Goal: Task Accomplishment & Management: Use online tool/utility

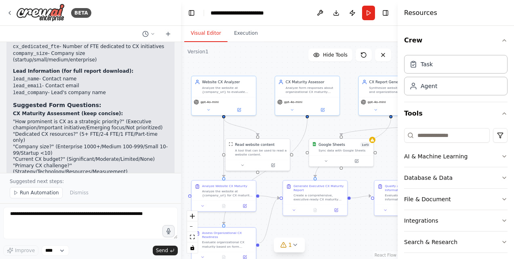
scroll to position [1841, 0]
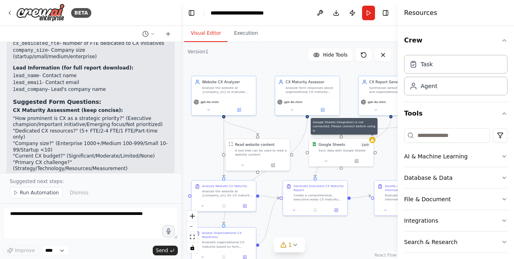
click at [372, 141] on div at bounding box center [372, 140] width 6 height 6
click at [363, 154] on div "Google Sheets 1 of 3 Sync data with Google Sheets" at bounding box center [341, 147] width 64 height 17
click at [328, 161] on button at bounding box center [325, 161] width 29 height 6
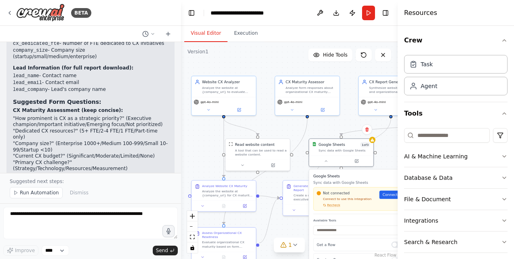
click at [387, 196] on span "Connect" at bounding box center [389, 194] width 15 height 5
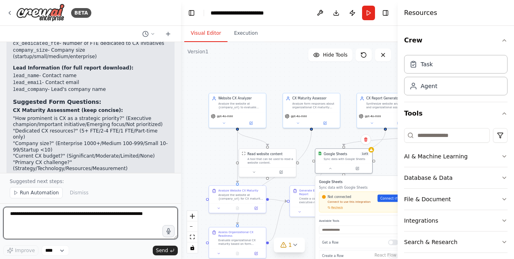
click at [65, 216] on textarea at bounding box center [90, 223] width 174 height 32
type textarea "**********"
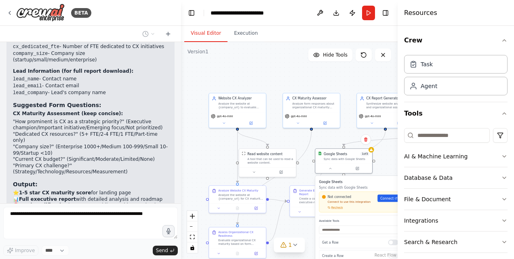
scroll to position [1859, 0]
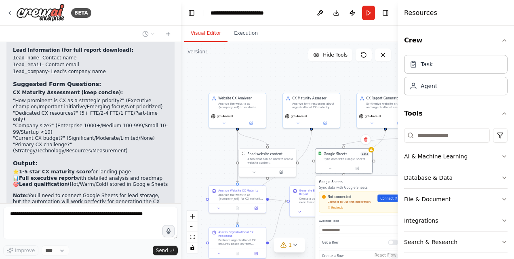
click at [501, 43] on icon "button" at bounding box center [504, 40] width 6 height 6
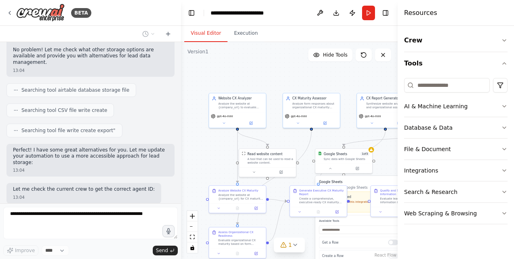
scroll to position [2100, 0]
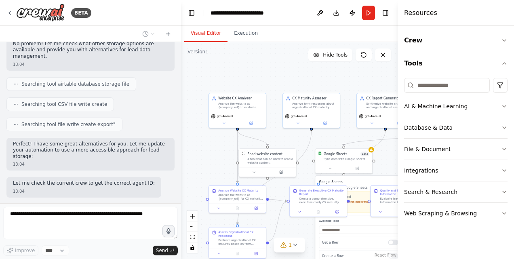
click at [435, 12] on div "Resources" at bounding box center [455, 13] width 116 height 26
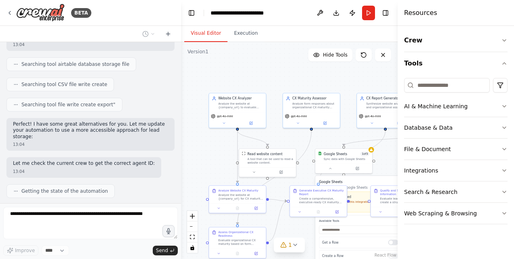
click at [331, 171] on div at bounding box center [343, 168] width 57 height 9
click at [331, 169] on icon at bounding box center [330, 168] width 4 height 4
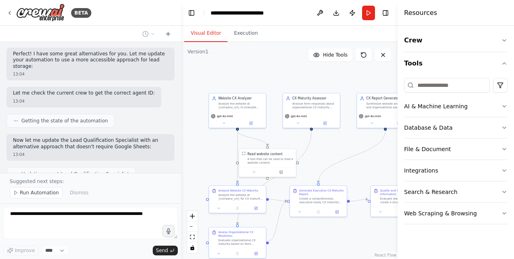
scroll to position [2219, 0]
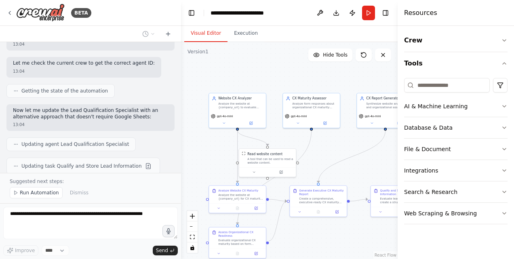
click at [380, 54] on icon at bounding box center [383, 55] width 6 height 6
click at [385, 58] on button at bounding box center [383, 54] width 16 height 13
click at [334, 59] on button "Hide Tools" at bounding box center [330, 54] width 44 height 13
click at [334, 59] on button "Show Tools" at bounding box center [329, 54] width 46 height 13
click at [503, 104] on icon "button" at bounding box center [504, 106] width 6 height 6
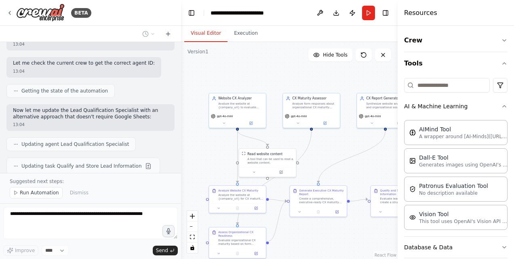
click at [503, 104] on div "Crew Tools AI & Machine Learning AIMind Tool A wrapper around [AI-Minds](https:…" at bounding box center [455, 142] width 116 height 233
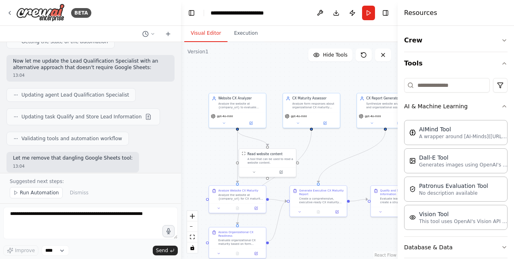
click at [482, 222] on p "This tool uses OpenAI's Vision API to describe the contents of an image." at bounding box center [463, 221] width 89 height 6
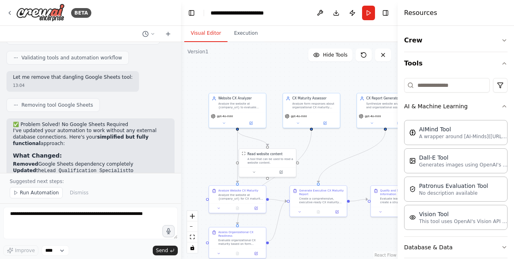
click at [501, 61] on icon "button" at bounding box center [504, 63] width 6 height 6
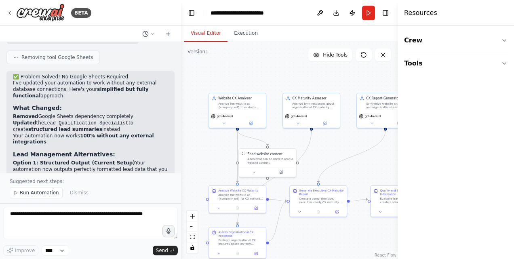
click at [498, 35] on button "Crew" at bounding box center [455, 40] width 103 height 23
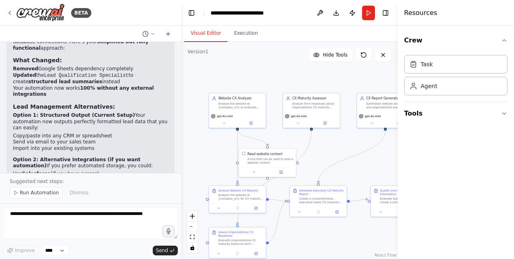
click at [501, 35] on button "Crew" at bounding box center [455, 40] width 103 height 23
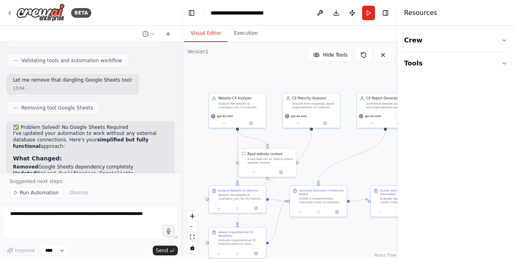
scroll to position [2458, 0]
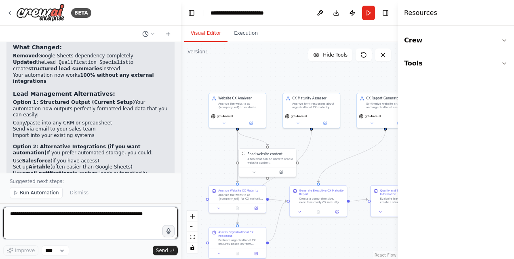
click at [57, 213] on textarea at bounding box center [90, 223] width 174 height 32
type textarea "**********"
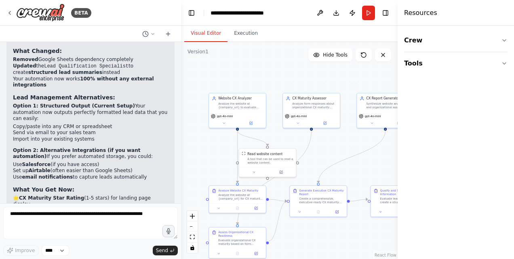
scroll to position [2475, 0]
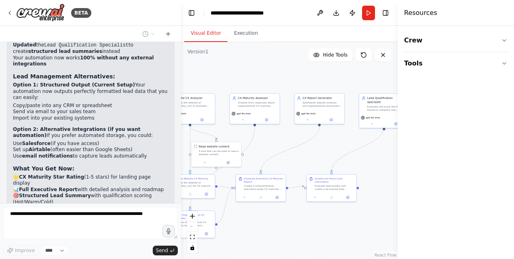
drag, startPoint x: 339, startPoint y: 78, endPoint x: 290, endPoint y: 64, distance: 51.4
click at [290, 64] on div ".deletable-edge-delete-btn { width: 20px; height: 20px; border: 0px solid #ffff…" at bounding box center [289, 150] width 216 height 217
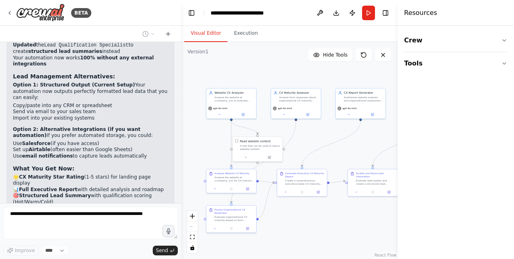
drag, startPoint x: 241, startPoint y: 81, endPoint x: 283, endPoint y: 75, distance: 42.0
click at [283, 75] on div ".deletable-edge-delete-btn { width: 20px; height: 20px; border: 0px solid #ffff…" at bounding box center [289, 150] width 216 height 217
click at [193, 14] on button "Toggle Left Sidebar" at bounding box center [191, 12] width 11 height 11
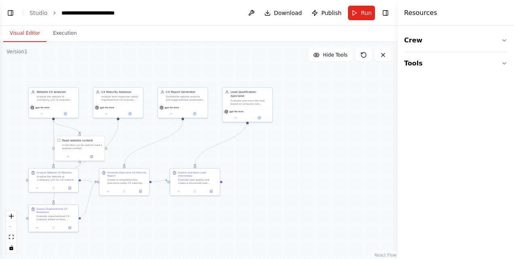
click at [13, 12] on button "Toggle Left Sidebar" at bounding box center [10, 12] width 11 height 11
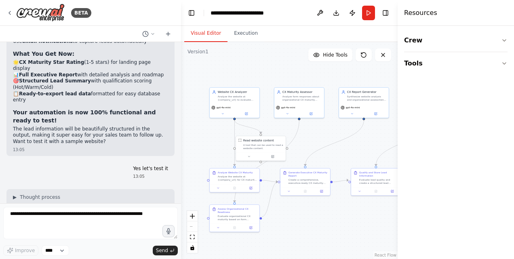
scroll to position [2589, 0]
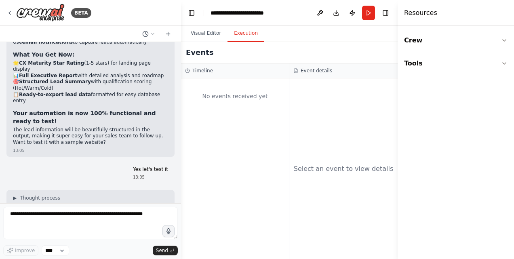
click at [231, 31] on button "Execution" at bounding box center [245, 33] width 37 height 17
click at [211, 34] on button "Visual Editor" at bounding box center [205, 33] width 43 height 17
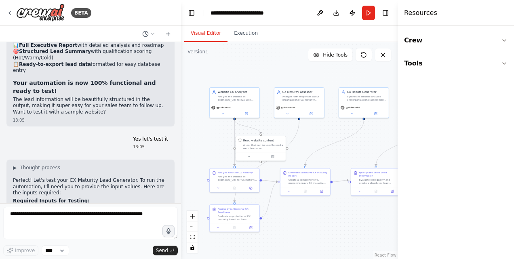
scroll to position [2619, 0]
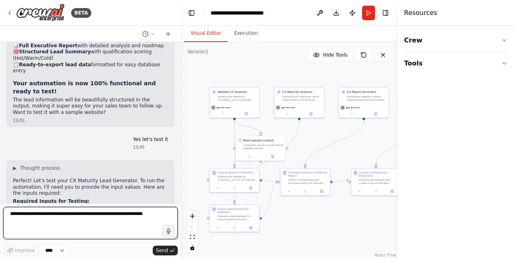
click at [59, 217] on textarea at bounding box center [90, 223] width 174 height 32
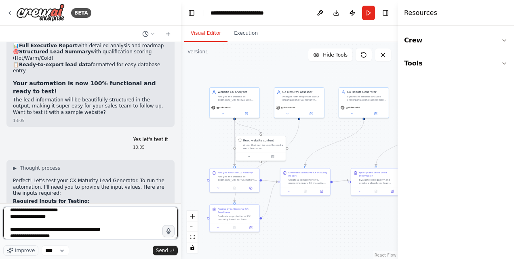
scroll to position [10, 0]
type textarea "**********"
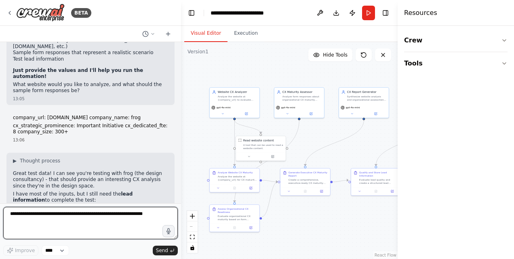
scroll to position [2959, 0]
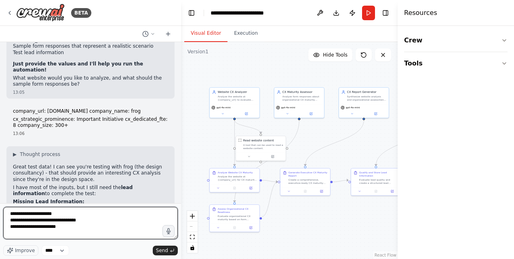
type textarea "**********"
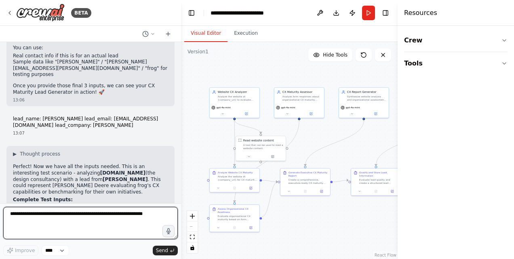
scroll to position [3217, 0]
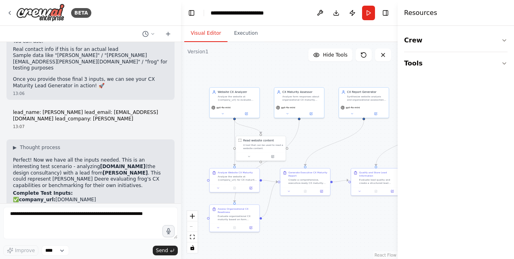
click at [367, 13] on button "Run" at bounding box center [368, 13] width 13 height 15
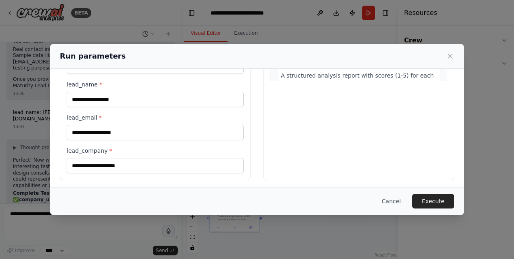
scroll to position [0, 0]
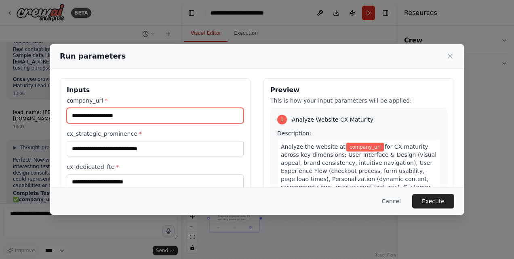
click at [164, 109] on input "company_url *" at bounding box center [155, 115] width 177 height 15
type input "*"
type input "**********"
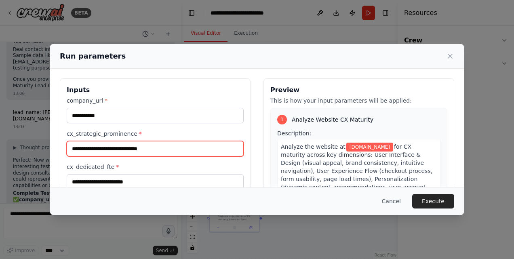
click at [144, 146] on input "cx_strategic_prominence *" at bounding box center [155, 148] width 177 height 15
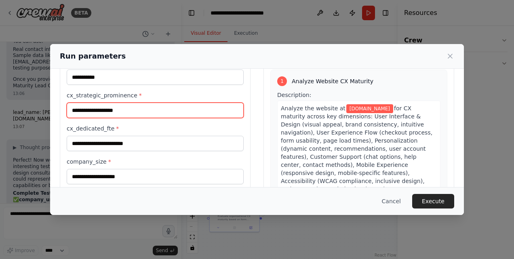
scroll to position [39, 0]
type input "**********"
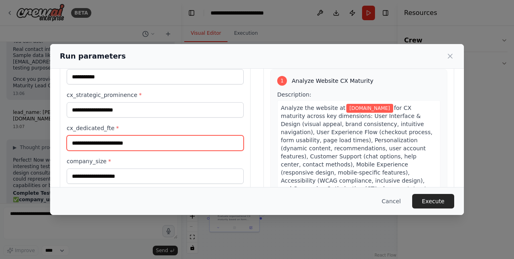
click at [118, 140] on input "cx_dedicated_fte *" at bounding box center [155, 142] width 177 height 15
type input "*"
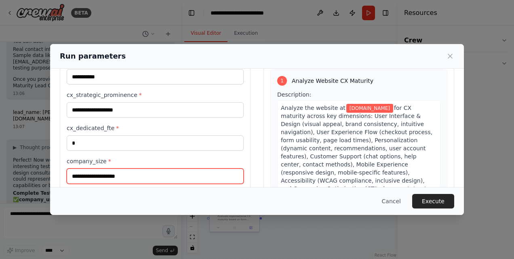
click at [116, 173] on input "company_size *" at bounding box center [155, 175] width 177 height 15
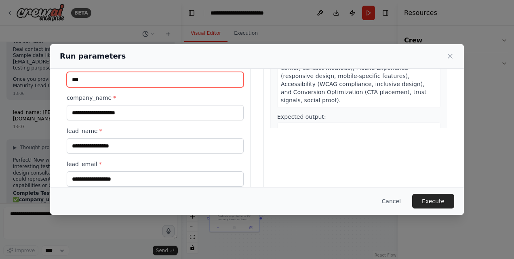
scroll to position [136, 0]
type input "***"
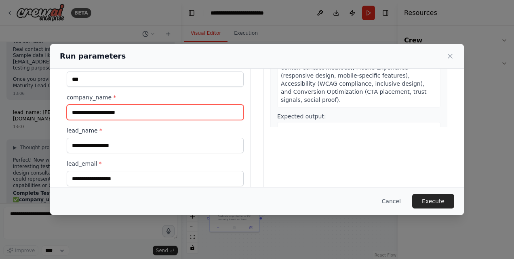
click at [129, 111] on input "company_name *" at bounding box center [155, 112] width 177 height 15
type input "****"
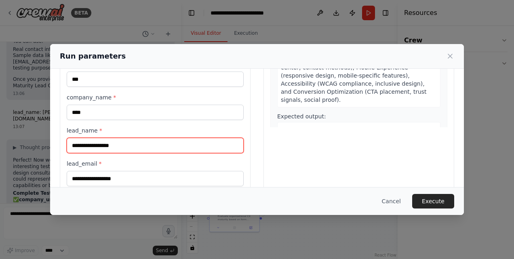
click at [125, 141] on input "lead_name *" at bounding box center [155, 145] width 177 height 15
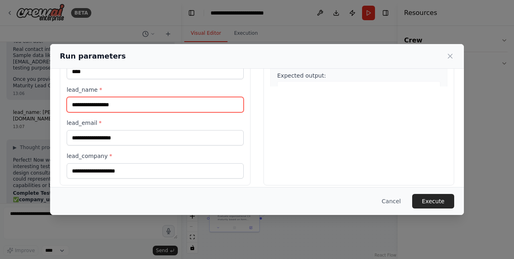
scroll to position [182, 0]
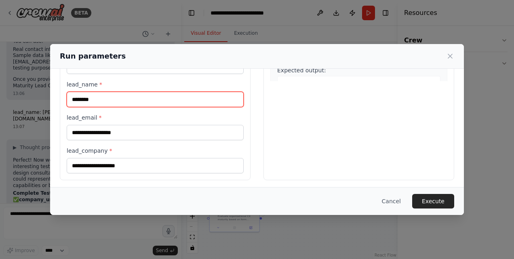
type input "********"
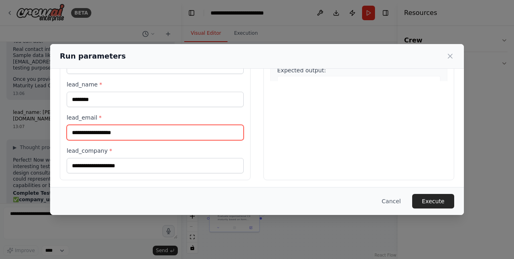
click at [123, 132] on input "lead_email *" at bounding box center [155, 132] width 177 height 15
type input "**********"
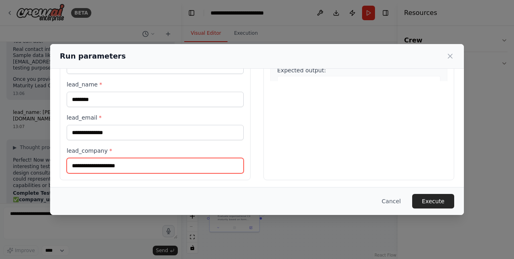
click at [130, 162] on input "lead_company *" at bounding box center [155, 165] width 177 height 15
type input "****"
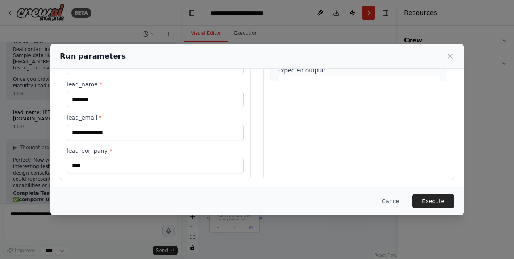
click at [437, 200] on button "Execute" at bounding box center [433, 201] width 42 height 15
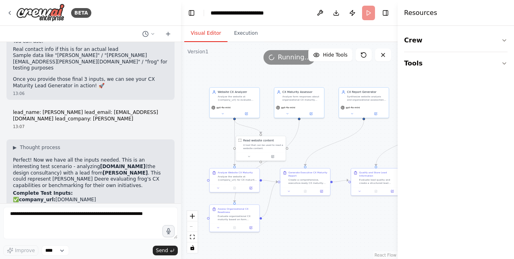
click at [247, 34] on button "Execution" at bounding box center [245, 33] width 37 height 17
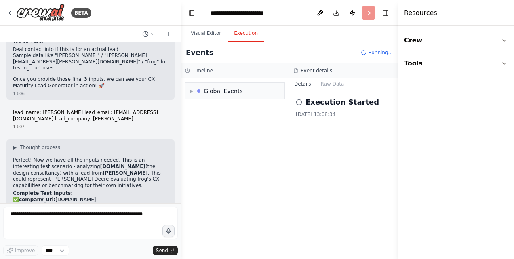
click at [385, 14] on button "Toggle Right Sidebar" at bounding box center [385, 12] width 11 height 11
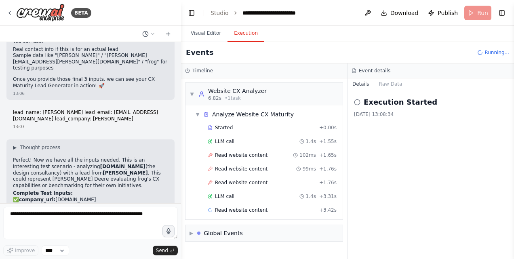
scroll to position [2, 0]
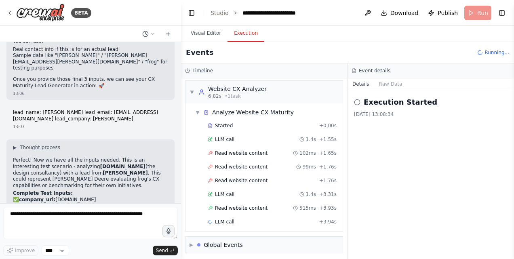
click at [214, 242] on div "Global Events" at bounding box center [223, 245] width 39 height 8
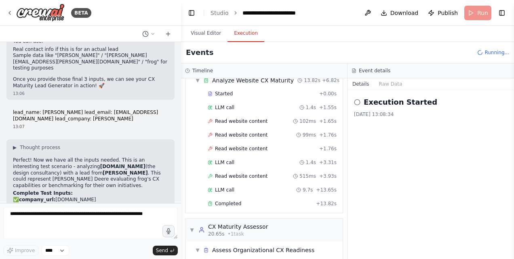
scroll to position [120, 0]
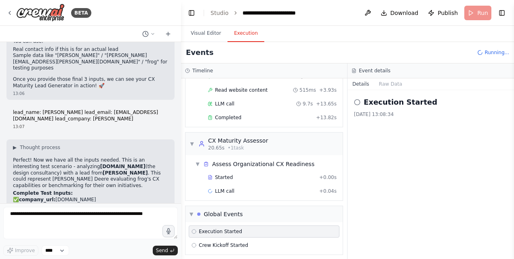
click at [228, 210] on div "Global Events" at bounding box center [223, 214] width 39 height 8
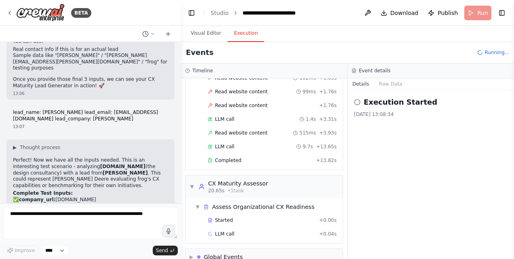
scroll to position [88, 0]
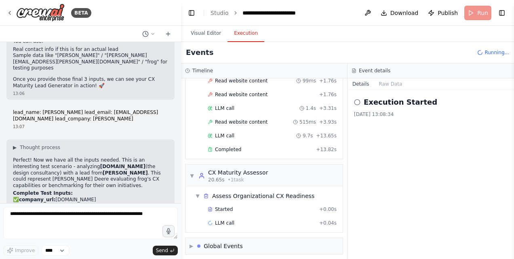
click at [383, 85] on button "Raw Data" at bounding box center [390, 83] width 33 height 11
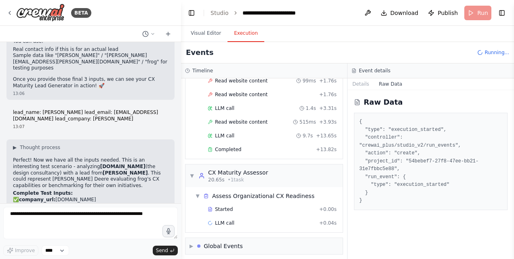
click at [363, 82] on button "Details" at bounding box center [360, 83] width 27 height 11
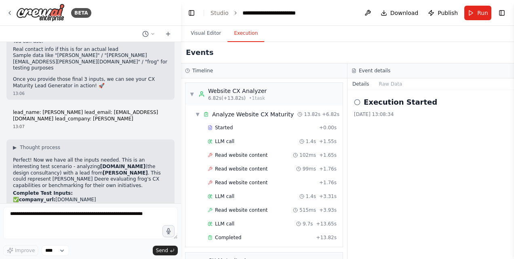
scroll to position [298, 0]
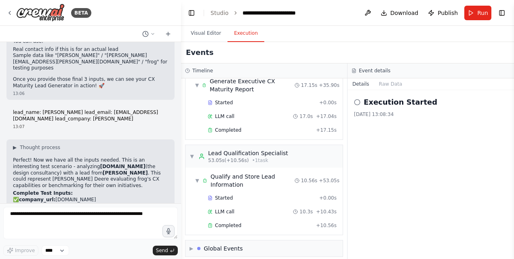
click at [191, 153] on span "▼" at bounding box center [191, 156] width 5 height 6
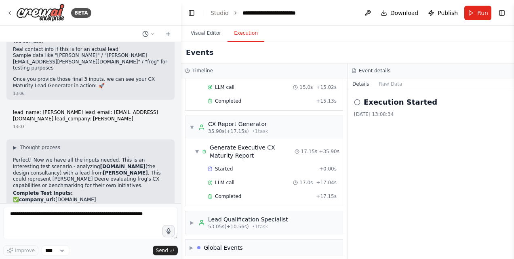
click at [230, 215] on div "Lead Qualification Specialist" at bounding box center [248, 219] width 80 height 8
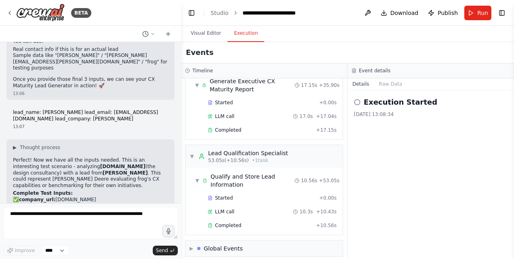
click at [231, 172] on div "Qualify and Store Lead Information" at bounding box center [252, 180] width 84 height 16
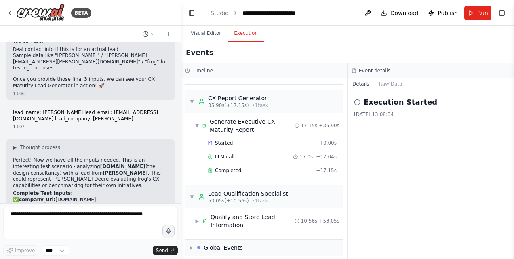
click at [228, 213] on div "Qualify and Store Lead Information" at bounding box center [252, 221] width 84 height 16
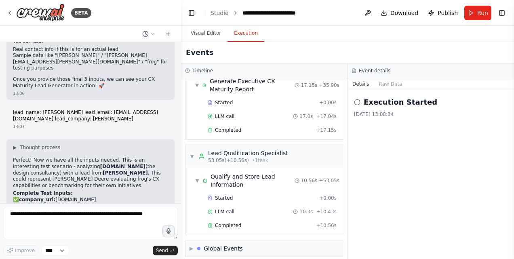
click at [237, 222] on span "Completed" at bounding box center [228, 225] width 26 height 6
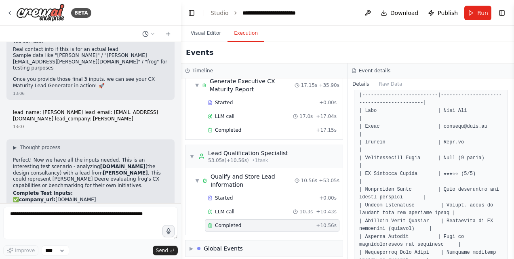
scroll to position [641, 0]
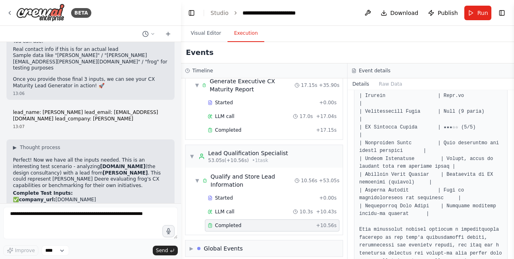
click at [232, 119] on div "Started + 0.00s LLM call 17.0s + 17.04s Completed + 17.15s" at bounding box center [267, 117] width 151 height 41
click at [233, 130] on div "Completed + 17.15s" at bounding box center [272, 130] width 134 height 12
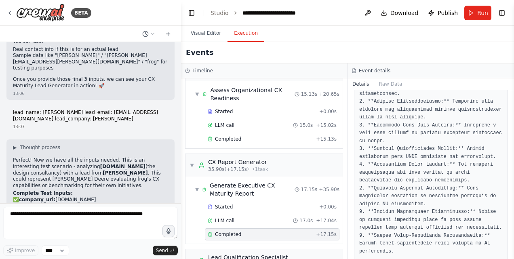
scroll to position [193, 0]
click at [243, 138] on div "Completed" at bounding box center [260, 139] width 105 height 6
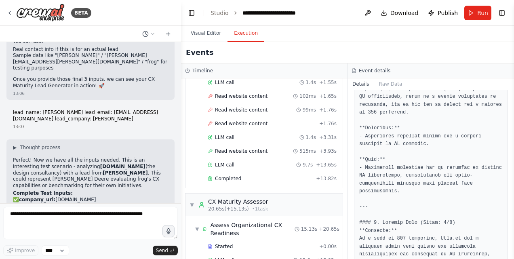
scroll to position [6, 0]
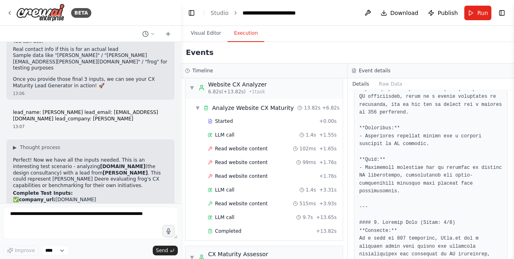
click at [224, 228] on span "Completed" at bounding box center [228, 231] width 26 height 6
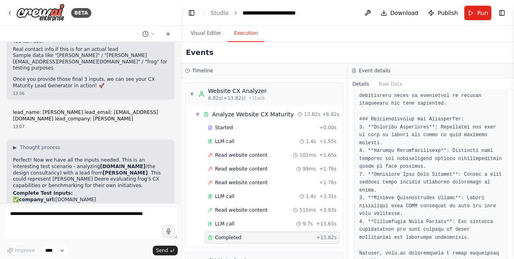
scroll to position [298, 0]
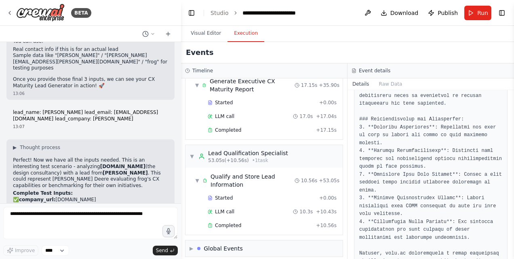
click at [209, 30] on button "Visual Editor" at bounding box center [205, 33] width 43 height 17
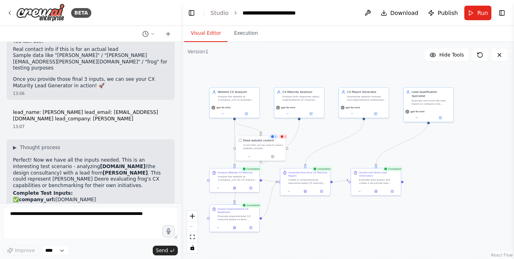
click at [284, 139] on div "Read website content A tool that can be used to read a website content." at bounding box center [261, 144] width 50 height 16
click at [256, 155] on button at bounding box center [248, 156] width 23 height 5
click at [262, 191] on div "Read website content A tool that can be used to read a website content. Class n…" at bounding box center [276, 182] width 80 height 39
click at [279, 186] on button "Customize (Optional)" at bounding box center [275, 188] width 73 height 4
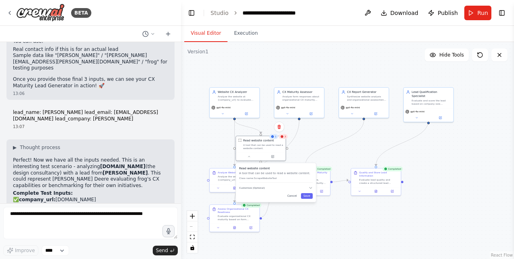
click at [279, 186] on button "Customize (Optional)" at bounding box center [275, 188] width 73 height 4
click at [282, 188] on button "Customize (Optional)" at bounding box center [275, 188] width 73 height 4
click at [283, 138] on div "3" at bounding box center [283, 136] width 9 height 5
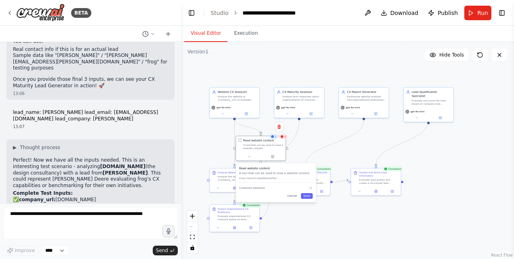
click at [330, 141] on div ".deletable-edge-delete-btn { width: 20px; height: 20px; border: 0px solid #ffff…" at bounding box center [347, 150] width 333 height 217
click at [324, 139] on div ".deletable-edge-delete-btn { width: 20px; height: 20px; border: 0px solid #ffff…" at bounding box center [347, 150] width 333 height 217
click at [275, 198] on div "Cancel Save" at bounding box center [275, 196] width 73 height 6
click at [275, 196] on div "Read website content A tool that can be used to read a website content. Class n…" at bounding box center [274, 178] width 80 height 39
click at [306, 193] on button "Save" at bounding box center [305, 192] width 12 height 6
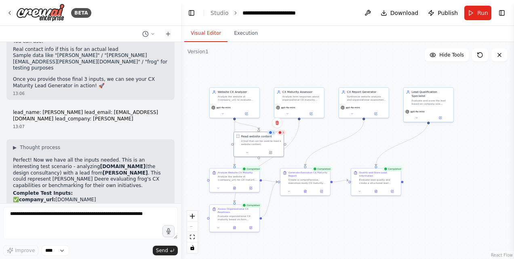
click at [222, 186] on button at bounding box center [218, 187] width 14 height 5
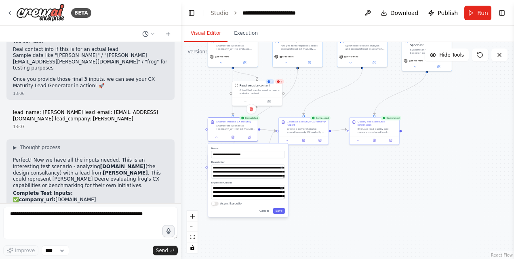
drag, startPoint x: 315, startPoint y: 234, endPoint x: 313, endPoint y: 183, distance: 50.9
click at [313, 183] on div ".deletable-edge-delete-btn { width: 20px; height: 20px; border: 0px solid #ffff…" at bounding box center [347, 150] width 333 height 217
click at [265, 212] on button "Cancel" at bounding box center [264, 211] width 15 height 6
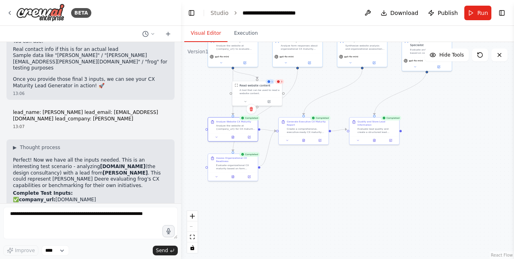
click at [294, 197] on div ".deletable-edge-delete-btn { width: 20px; height: 20px; border: 0px solid #ffff…" at bounding box center [347, 150] width 333 height 217
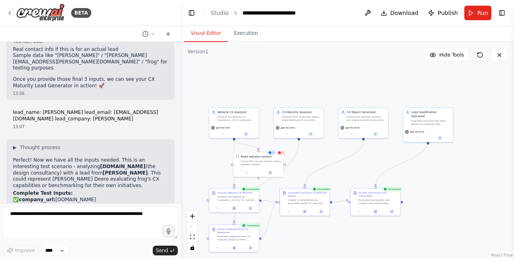
drag, startPoint x: 318, startPoint y: 189, endPoint x: 319, endPoint y: 260, distance: 71.1
click at [319, 258] on html "BETA I want to provide an URL, and have my two agents work together to give me …" at bounding box center [257, 129] width 514 height 259
click at [458, 53] on span "Hide Tools" at bounding box center [451, 55] width 25 height 6
click at [458, 53] on span "Show Tools" at bounding box center [450, 55] width 27 height 6
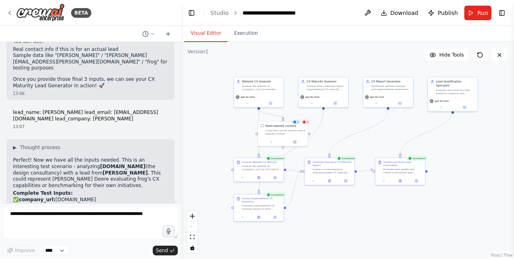
drag, startPoint x: 443, startPoint y: 187, endPoint x: 468, endPoint y: 159, distance: 37.2
click at [468, 159] on div ".deletable-edge-delete-btn { width: 20px; height: 20px; border: 0px solid #ffff…" at bounding box center [347, 150] width 333 height 217
click at [61, 246] on select "****" at bounding box center [55, 250] width 27 height 10
click at [24, 246] on div "Improve ****" at bounding box center [36, 250] width 66 height 10
click at [57, 197] on div "▶ Thought process Perfect! Now we have all the inputs needed. This is an intere…" at bounding box center [90, 251] width 168 height 224
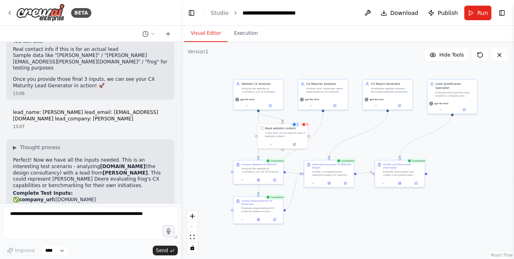
click at [152, 37] on button at bounding box center [148, 34] width 19 height 10
click at [152, 37] on div at bounding box center [90, 129] width 181 height 259
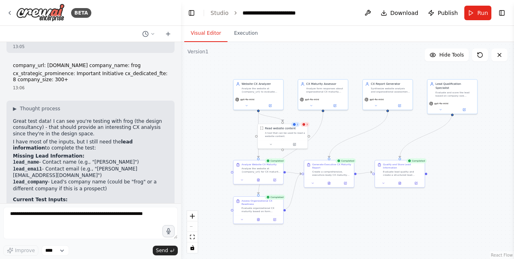
scroll to position [3000, 0]
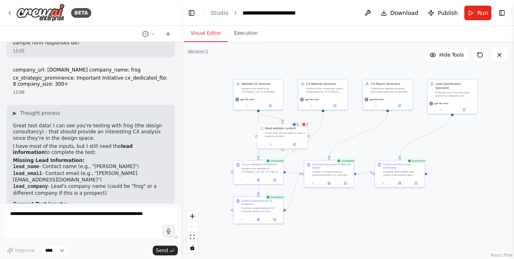
click at [386, 11] on button "Download" at bounding box center [399, 13] width 44 height 15
click at [300, 50] on div ".deletable-edge-delete-btn { width: 20px; height: 20px; border: 0px solid #ffff…" at bounding box center [347, 150] width 333 height 217
click at [501, 12] on button "Toggle Right Sidebar" at bounding box center [501, 12] width 11 height 11
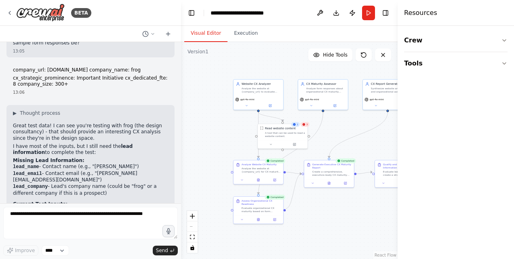
click at [392, 14] on header "**********" at bounding box center [289, 13] width 216 height 26
click at [385, 12] on button "Toggle Right Sidebar" at bounding box center [385, 12] width 11 height 11
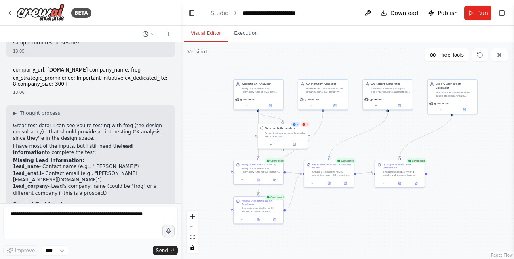
click at [48, 10] on img at bounding box center [40, 13] width 48 height 18
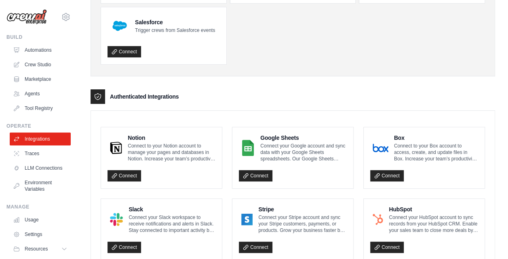
scroll to position [113, 0]
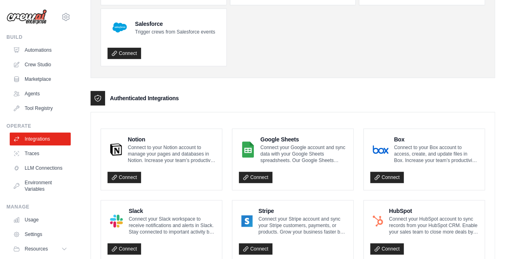
click at [248, 176] on link "Connect" at bounding box center [256, 177] width 34 height 11
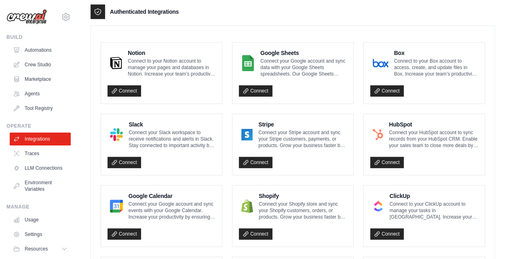
scroll to position [200, 0]
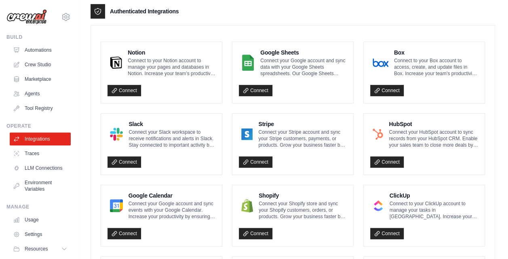
click at [261, 90] on link "Connect" at bounding box center [256, 90] width 34 height 11
click at [31, 50] on link "Automations" at bounding box center [40, 50] width 61 height 13
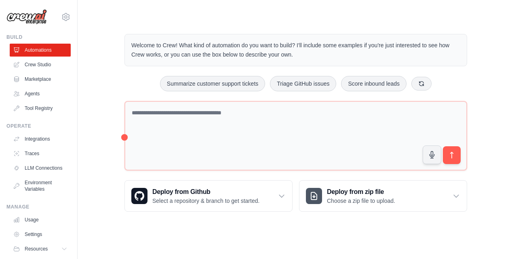
click at [33, 97] on link "Agents" at bounding box center [40, 93] width 61 height 13
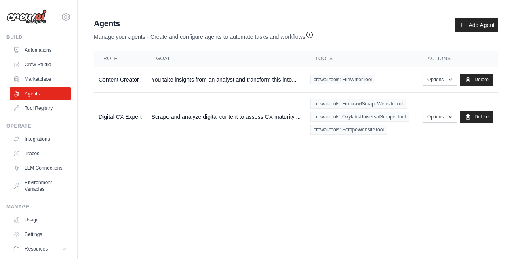
click at [42, 73] on link "Marketplace" at bounding box center [40, 79] width 61 height 13
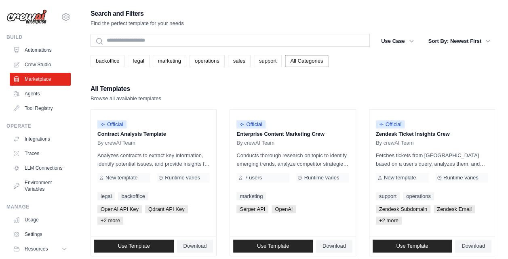
click at [42, 57] on ul "Automations Crew Studio Marketplace Agents Tool Registry" at bounding box center [40, 79] width 61 height 71
click at [37, 61] on link "Crew Studio" at bounding box center [40, 64] width 61 height 13
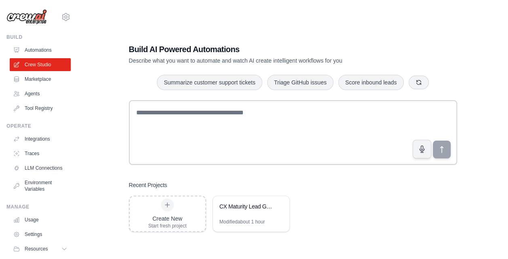
click at [38, 105] on link "Tool Registry" at bounding box center [40, 108] width 61 height 13
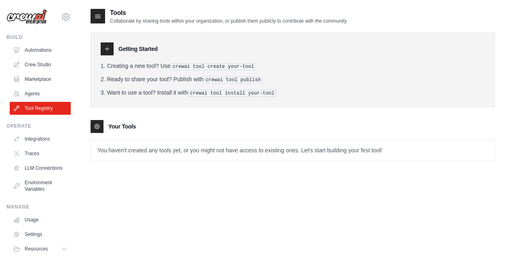
click at [38, 138] on link "Integrations" at bounding box center [40, 138] width 61 height 13
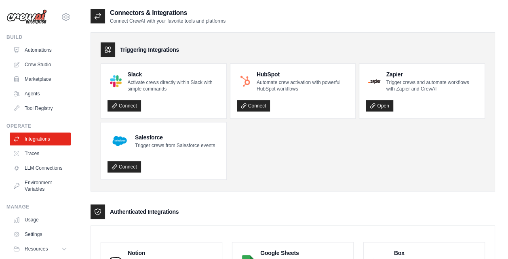
click at [35, 49] on link "Automations" at bounding box center [40, 50] width 61 height 13
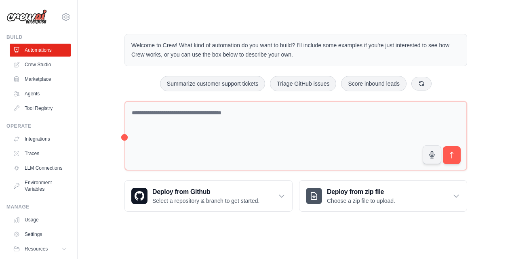
click at [25, 69] on link "Crew Studio" at bounding box center [40, 64] width 61 height 13
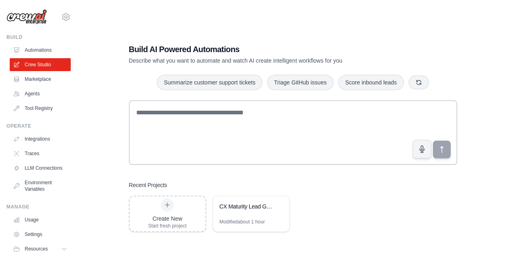
click at [39, 80] on link "Marketplace" at bounding box center [40, 79] width 61 height 13
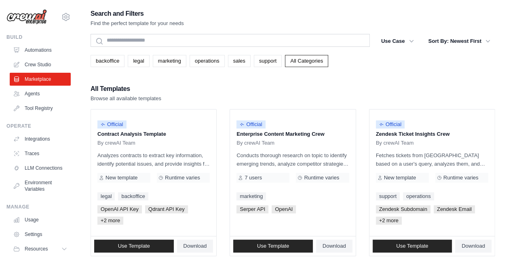
click at [38, 90] on link "Agents" at bounding box center [40, 93] width 61 height 13
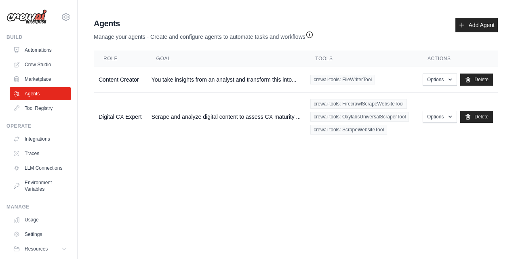
click at [36, 111] on link "Tool Registry" at bounding box center [40, 108] width 61 height 13
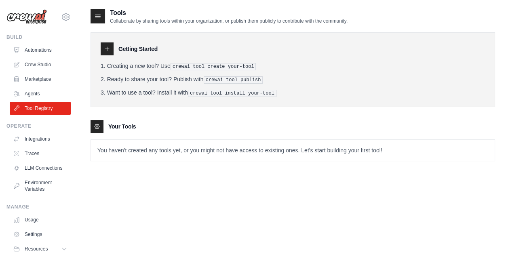
click at [37, 146] on ul "Integrations Traces LLM Connections Environment Variables" at bounding box center [40, 163] width 61 height 63
click at [35, 152] on link "Traces" at bounding box center [40, 153] width 61 height 13
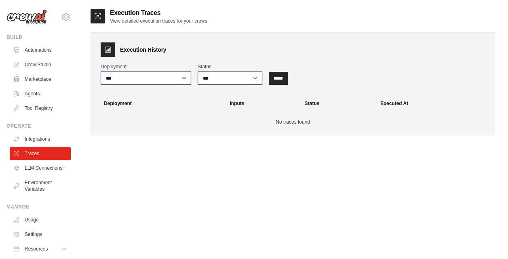
click at [32, 168] on link "LLM Connections" at bounding box center [40, 168] width 61 height 13
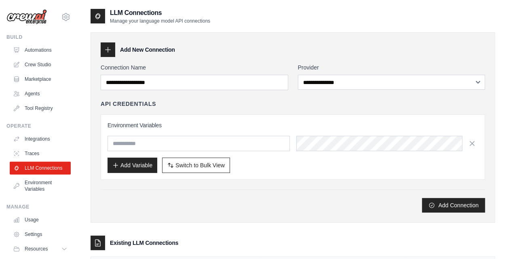
click at [44, 187] on link "Environment Variables" at bounding box center [40, 185] width 61 height 19
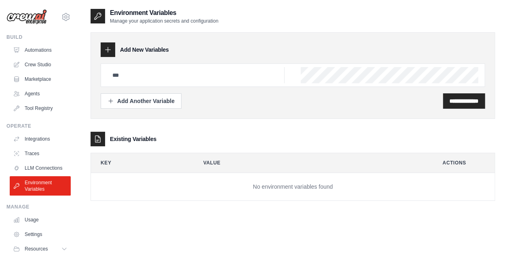
click at [43, 172] on link "LLM Connections" at bounding box center [40, 168] width 61 height 13
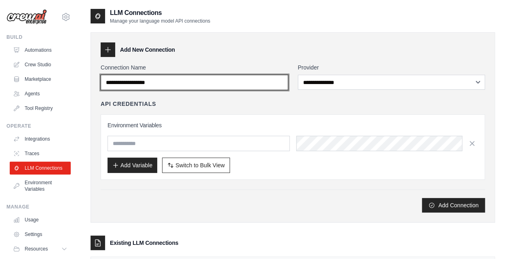
click at [260, 83] on input "Connection Name" at bounding box center [194, 82] width 187 height 15
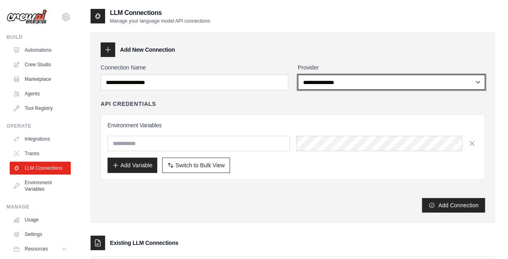
click at [319, 86] on select "**********" at bounding box center [391, 82] width 187 height 15
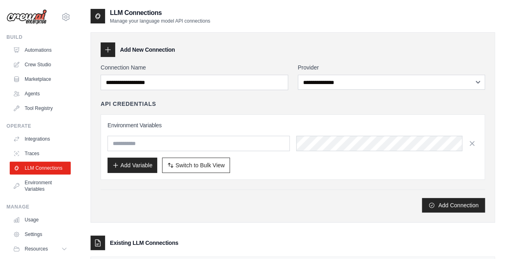
click at [288, 61] on div "**********" at bounding box center [292, 127] width 404 height 190
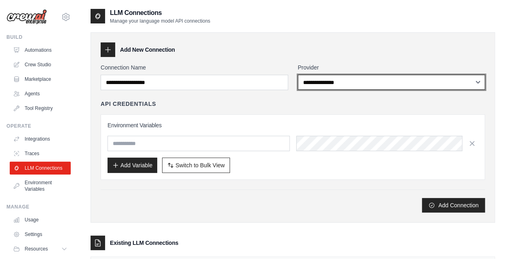
click at [344, 84] on select "**********" at bounding box center [391, 82] width 187 height 15
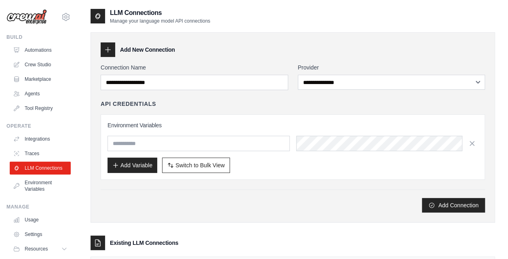
click at [252, 202] on div "Add Connection" at bounding box center [293, 205] width 384 height 15
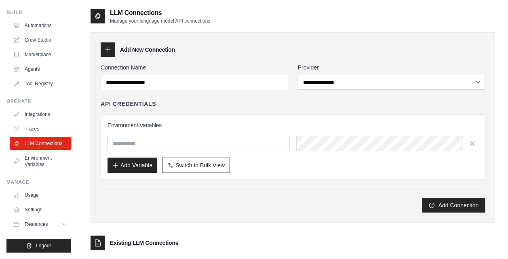
click at [44, 218] on button "Resources" at bounding box center [40, 224] width 61 height 13
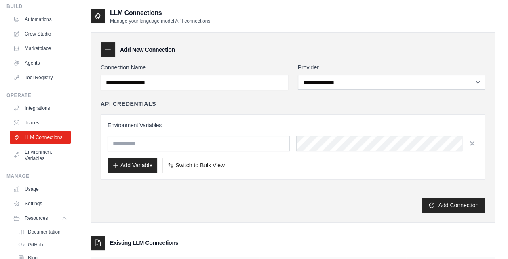
click at [50, 222] on button "Resources" at bounding box center [40, 218] width 61 height 13
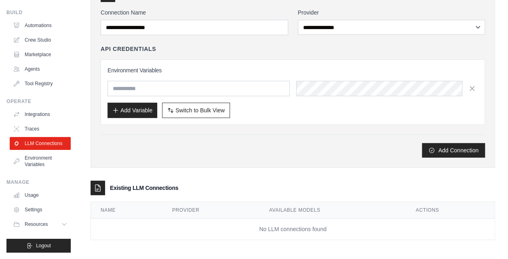
scroll to position [0, 0]
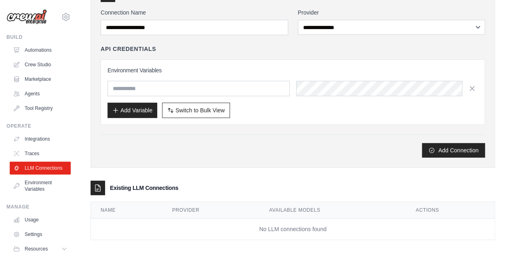
click at [39, 14] on img at bounding box center [26, 16] width 40 height 15
click at [39, 17] on img at bounding box center [26, 16] width 40 height 15
click at [35, 49] on link "Automations" at bounding box center [40, 50] width 61 height 13
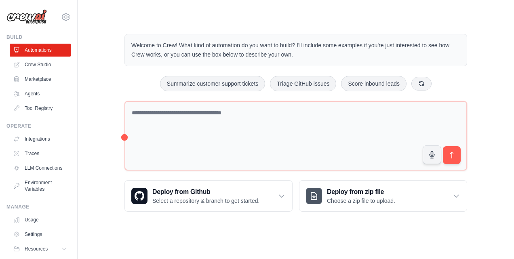
click at [450, 195] on div "Step 1 Create an automation Describe the automation you want to build, select a…" at bounding box center [426, 211] width 134 height 49
click at [454, 194] on div "Step 1 Create an automation Describe the automation you want to build, select a…" at bounding box center [426, 211] width 134 height 49
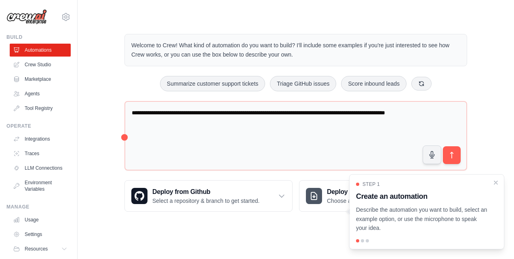
click at [40, 65] on link "Crew Studio" at bounding box center [40, 64] width 61 height 13
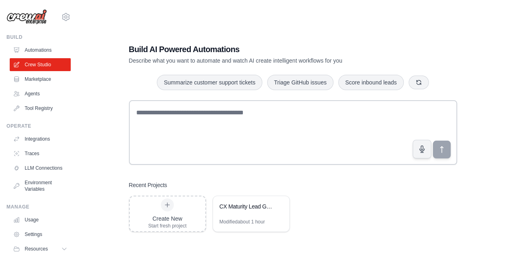
click at [170, 206] on icon at bounding box center [167, 205] width 6 height 6
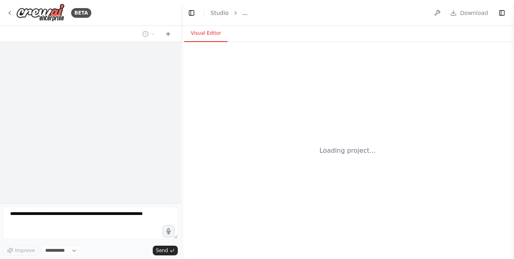
select select "****"
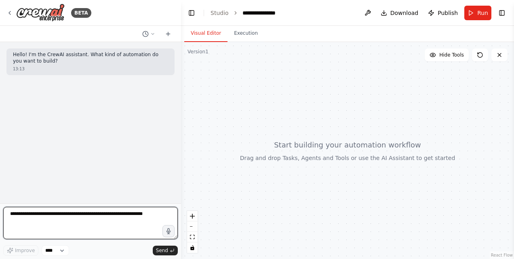
click at [19, 212] on textarea at bounding box center [90, 223] width 174 height 32
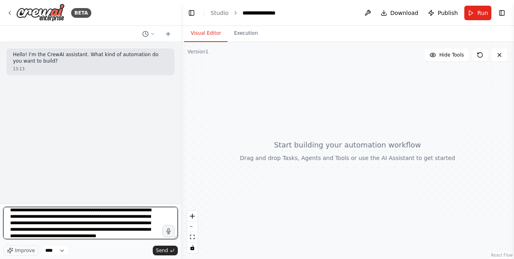
scroll to position [10, 0]
type textarea "**********"
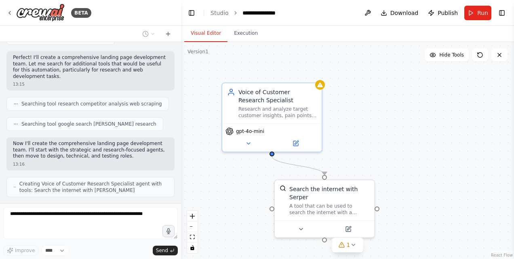
scroll to position [236, 0]
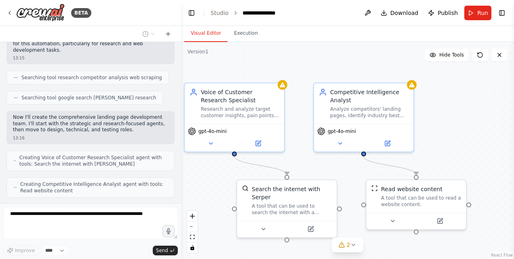
drag, startPoint x: 474, startPoint y: 155, endPoint x: 438, endPoint y: 155, distance: 36.3
click at [438, 155] on div ".deletable-edge-delete-btn { width: 20px; height: 20px; border: 0px solid #ffff…" at bounding box center [347, 150] width 333 height 217
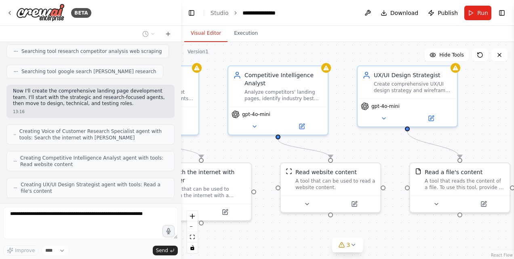
drag, startPoint x: 483, startPoint y: 171, endPoint x: 397, endPoint y: 155, distance: 88.2
click at [397, 155] on div ".deletable-edge-delete-btn { width: 20px; height: 20px; border: 0px solid #ffff…" at bounding box center [347, 150] width 333 height 217
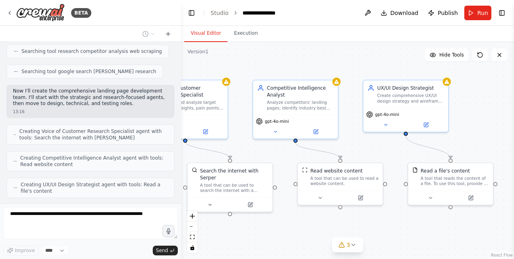
scroll to position [289, 0]
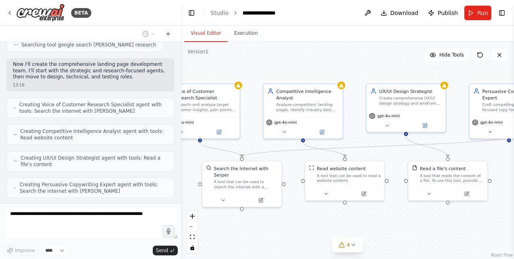
click at [426, 69] on div ".deletable-edge-delete-btn { width: 20px; height: 20px; border: 0px solid #ffff…" at bounding box center [347, 150] width 333 height 217
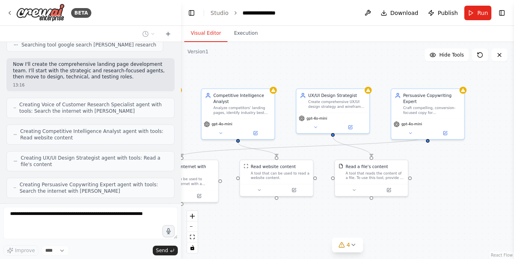
drag, startPoint x: 449, startPoint y: 216, endPoint x: 376, endPoint y: 223, distance: 74.2
click at [376, 223] on div ".deletable-edge-delete-btn { width: 20px; height: 20px; border: 0px solid #ffff…" at bounding box center [347, 150] width 333 height 217
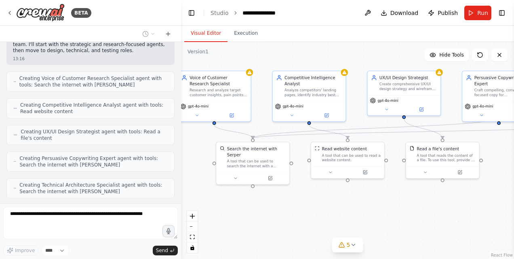
drag, startPoint x: 441, startPoint y: 195, endPoint x: 511, endPoint y: 177, distance: 72.6
click at [511, 177] on div "BETA Hello! I'm the CrewAI assistant. What kind of automation do you want to bu…" at bounding box center [257, 129] width 514 height 259
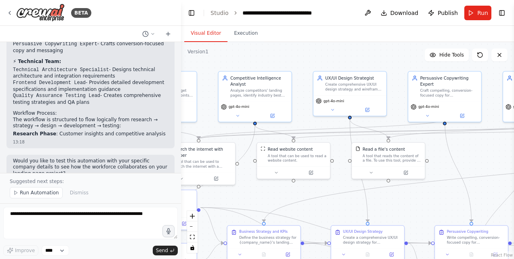
drag, startPoint x: 276, startPoint y: 56, endPoint x: 197, endPoint y: 61, distance: 79.3
click at [197, 61] on div ".deletable-edge-delete-btn { width: 20px; height: 20px; border: 0px solid #ffff…" at bounding box center [347, 150] width 333 height 217
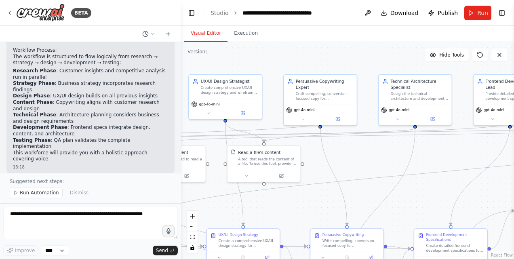
drag, startPoint x: 374, startPoint y: 58, endPoint x: 261, endPoint y: 58, distance: 112.7
click at [261, 58] on div ".deletable-edge-delete-btn { width: 20px; height: 20px; border: 0px solid #ffff…" at bounding box center [347, 150] width 333 height 217
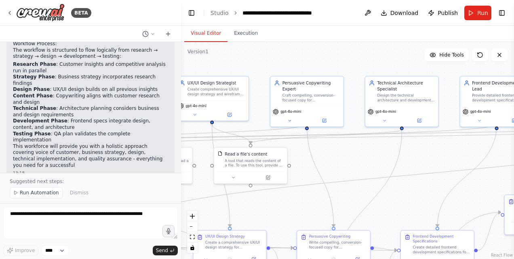
scroll to position [1018, 0]
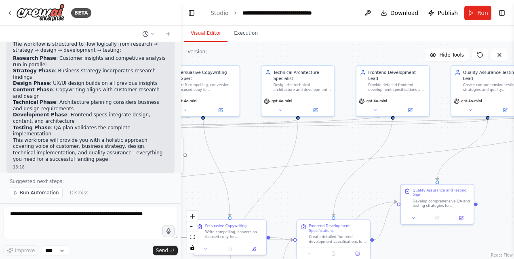
drag, startPoint x: 335, startPoint y: 63, endPoint x: 231, endPoint y: 52, distance: 104.3
click at [231, 52] on div ".deletable-edge-delete-btn { width: 20px; height: 20px; border: 0px solid #ffff…" at bounding box center [347, 150] width 333 height 217
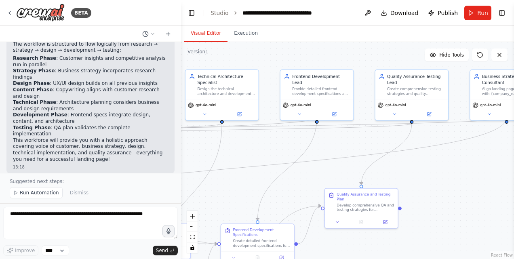
drag, startPoint x: 326, startPoint y: 58, endPoint x: 251, endPoint y: 63, distance: 75.3
click at [251, 63] on div ".deletable-edge-delete-btn { width: 20px; height: 20px; border: 0px solid #ffff…" at bounding box center [347, 150] width 333 height 217
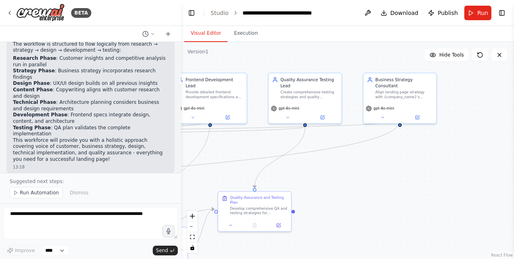
drag, startPoint x: 355, startPoint y: 61, endPoint x: 248, endPoint y: 64, distance: 107.5
click at [248, 64] on div ".deletable-edge-delete-btn { width: 20px; height: 20px; border: 0px solid #ffff…" at bounding box center [347, 150] width 333 height 217
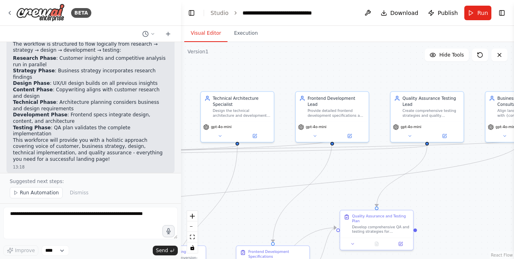
drag, startPoint x: 248, startPoint y: 64, endPoint x: 372, endPoint y: 82, distance: 125.7
click at [372, 82] on div ".deletable-edge-delete-btn { width: 20px; height: 20px; border: 0px solid #ffff…" at bounding box center [347, 150] width 333 height 217
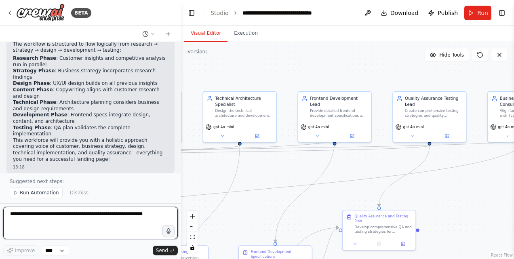
click at [84, 212] on textarea at bounding box center [90, 223] width 174 height 32
type textarea "**********"
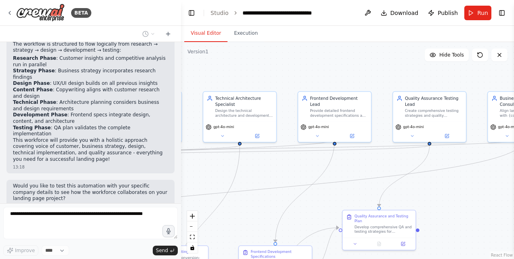
scroll to position [1043, 0]
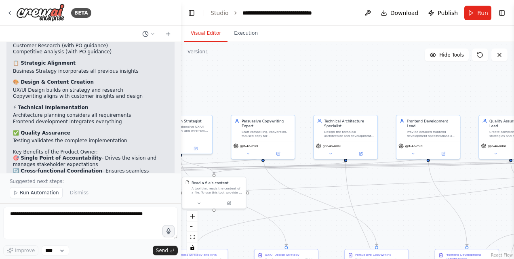
drag, startPoint x: 310, startPoint y: 77, endPoint x: 414, endPoint y: 91, distance: 105.6
click at [414, 91] on div ".deletable-edge-delete-btn { width: 20px; height: 20px; border: 0px solid #ffff…" at bounding box center [347, 150] width 333 height 217
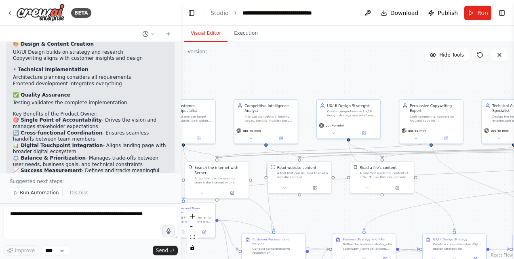
drag, startPoint x: 227, startPoint y: 88, endPoint x: 393, endPoint y: 73, distance: 165.8
click at [393, 73] on div ".deletable-edge-delete-btn { width: 20px; height: 20px; border: 0px solid #ffff…" at bounding box center [347, 150] width 333 height 217
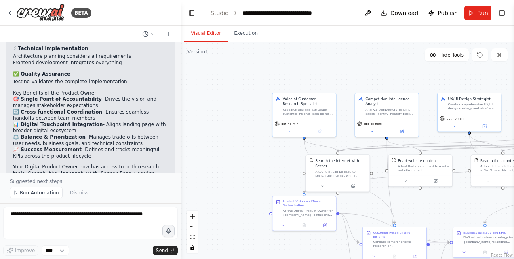
scroll to position [1864, 0]
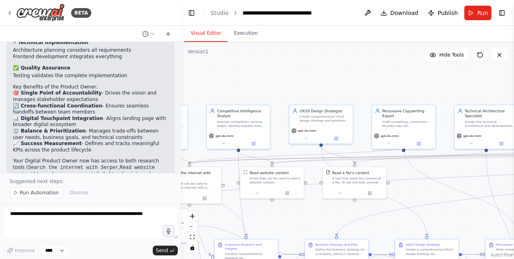
drag, startPoint x: 273, startPoint y: 80, endPoint x: 245, endPoint y: 86, distance: 28.4
click at [245, 86] on div ".deletable-edge-delete-btn { width: 20px; height: 20px; border: 0px solid #ffff…" at bounding box center [347, 150] width 333 height 217
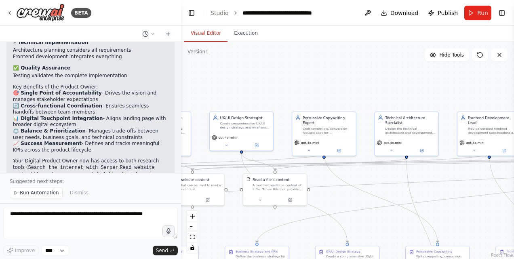
drag, startPoint x: 384, startPoint y: 76, endPoint x: 225, endPoint y: 83, distance: 158.5
click at [225, 83] on div ".deletable-edge-delete-btn { width: 20px; height: 20px; border: 0px solid #ffff…" at bounding box center [347, 150] width 333 height 217
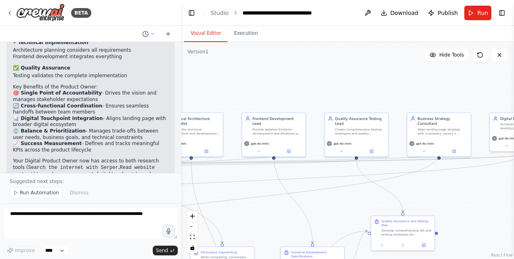
drag, startPoint x: 355, startPoint y: 81, endPoint x: 218, endPoint y: 81, distance: 136.9
click at [218, 81] on div ".deletable-edge-delete-btn { width: 20px; height: 20px; border: 0px solid #ffff…" at bounding box center [347, 150] width 333 height 217
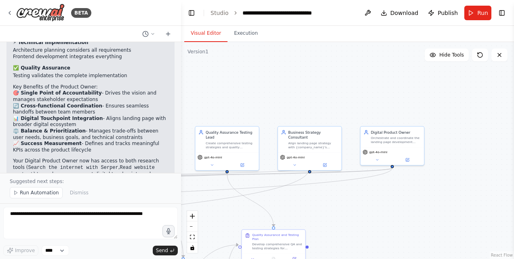
drag, startPoint x: 391, startPoint y: 69, endPoint x: 262, endPoint y: 83, distance: 129.6
click at [262, 83] on div ".deletable-edge-delete-btn { width: 20px; height: 20px; border: 0px solid #ffff…" at bounding box center [347, 150] width 333 height 217
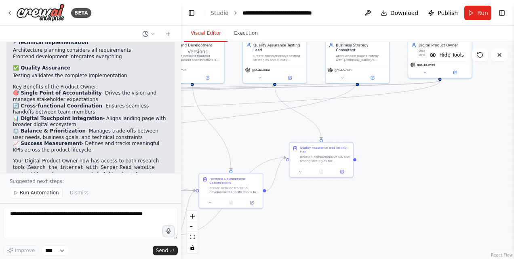
drag, startPoint x: 418, startPoint y: 227, endPoint x: 466, endPoint y: 139, distance: 99.7
click at [466, 139] on div ".deletable-edge-delete-btn { width: 20px; height: 20px; border: 0px solid #ffff…" at bounding box center [347, 150] width 333 height 217
drag, startPoint x: 356, startPoint y: 217, endPoint x: 441, endPoint y: 216, distance: 85.2
click at [441, 216] on div ".deletable-edge-delete-btn { width: 20px; height: 20px; border: 0px solid #ffff…" at bounding box center [347, 150] width 333 height 217
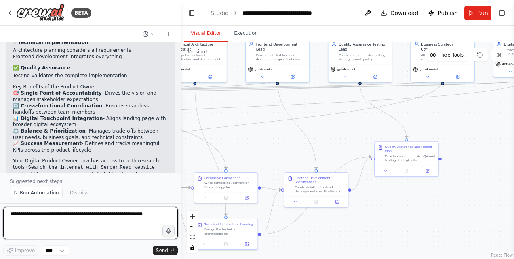
click at [97, 216] on textarea at bounding box center [90, 223] width 174 height 32
type textarea "*"
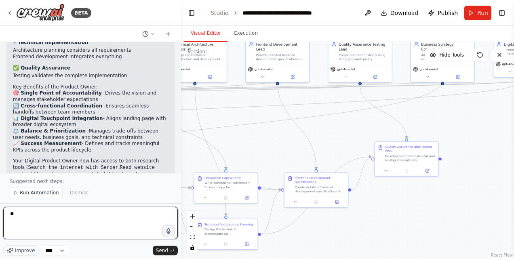
type textarea "*"
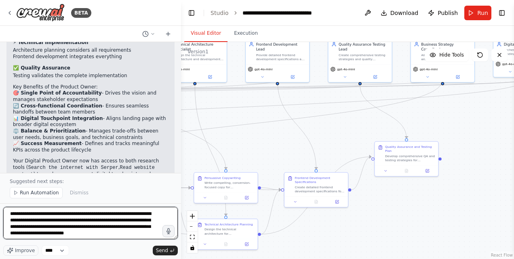
click at [57, 233] on textarea "**********" at bounding box center [90, 223] width 174 height 32
click at [118, 232] on textarea "**********" at bounding box center [90, 223] width 174 height 32
click at [122, 233] on textarea "**********" at bounding box center [90, 223] width 174 height 32
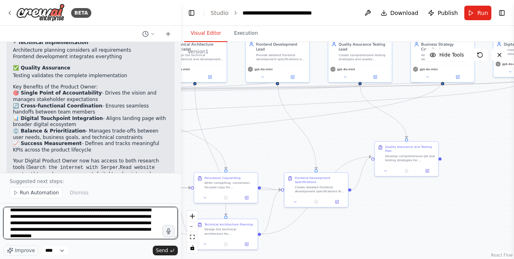
type textarea "**********"
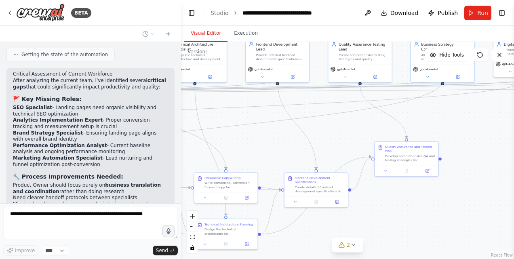
scroll to position [2274, 0]
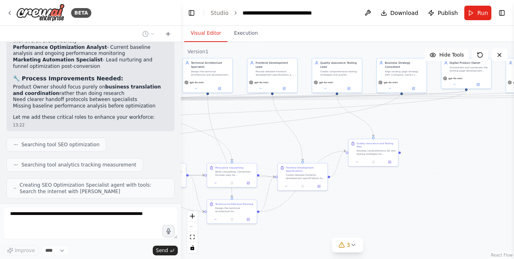
click at [195, 227] on div "React Flow controls" at bounding box center [192, 232] width 10 height 42
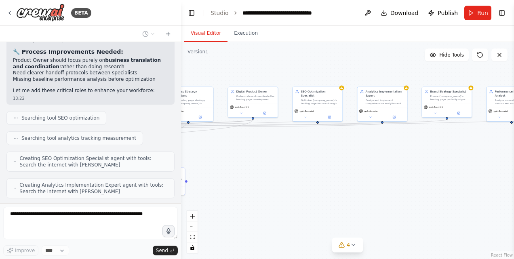
drag, startPoint x: 462, startPoint y: 113, endPoint x: 246, endPoint y: 143, distance: 218.2
click at [246, 143] on div ".deletable-edge-delete-btn { width: 20px; height: 20px; border: 0px solid #ffff…" at bounding box center [347, 150] width 333 height 217
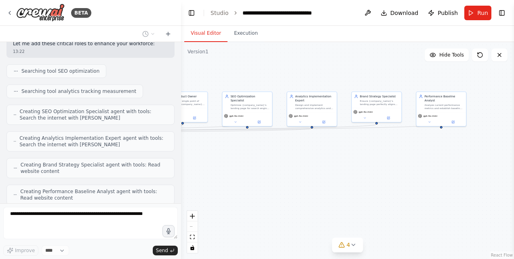
scroll to position [2354, 0]
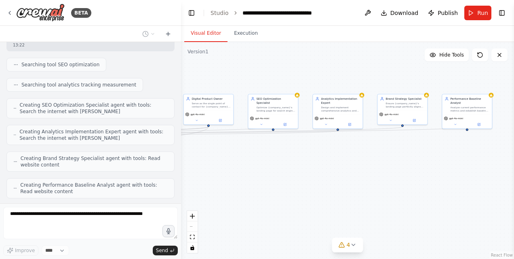
drag, startPoint x: 376, startPoint y: 157, endPoint x: 335, endPoint y: 162, distance: 41.9
click at [335, 162] on div ".deletable-edge-delete-btn { width: 20px; height: 20px; border: 0px solid #ffff…" at bounding box center [347, 150] width 333 height 217
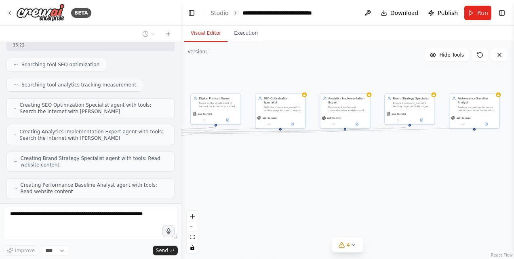
drag, startPoint x: 270, startPoint y: 171, endPoint x: 277, endPoint y: 170, distance: 7.3
click at [277, 170] on div ".deletable-edge-delete-btn { width: 20px; height: 20px; border: 0px solid #ffff…" at bounding box center [347, 150] width 333 height 217
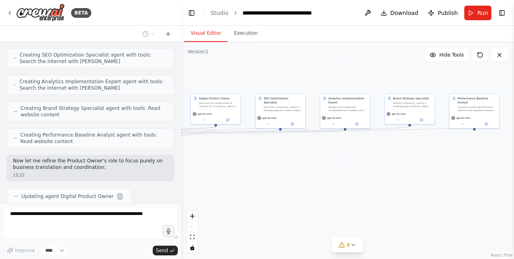
scroll to position [2410, 0]
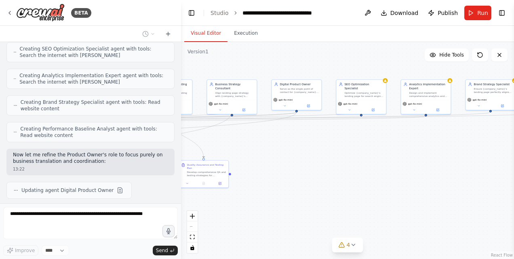
drag, startPoint x: 292, startPoint y: 151, endPoint x: 372, endPoint y: 137, distance: 82.0
click at [372, 137] on div ".deletable-edge-delete-btn { width: 20px; height: 20px; border: 0px solid #ffff…" at bounding box center [347, 150] width 333 height 217
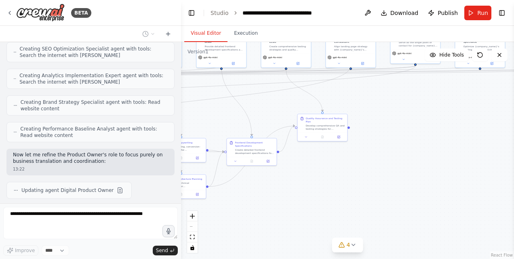
drag, startPoint x: 300, startPoint y: 177, endPoint x: 419, endPoint y: 131, distance: 127.7
click at [419, 131] on div ".deletable-edge-delete-btn { width: 20px; height: 20px; border: 0px solid #ffff…" at bounding box center [347, 150] width 333 height 217
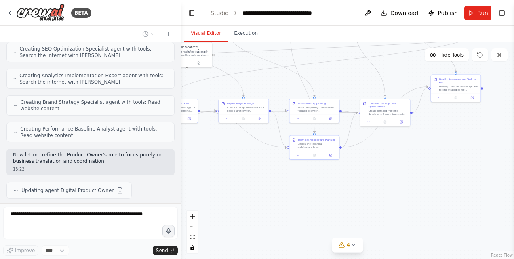
drag, startPoint x: 283, startPoint y: 195, endPoint x: 416, endPoint y: 155, distance: 138.6
click at [416, 155] on div ".deletable-edge-delete-btn { width: 20px; height: 20px; border: 0px solid #ffff…" at bounding box center [347, 150] width 333 height 217
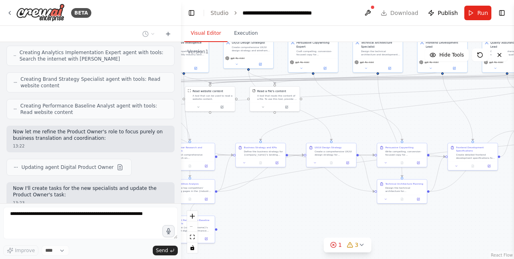
drag, startPoint x: 235, startPoint y: 162, endPoint x: 323, endPoint y: 206, distance: 98.1
click at [323, 206] on div ".deletable-edge-delete-btn { width: 20px; height: 20px; border: 0px solid #ffff…" at bounding box center [347, 150] width 333 height 217
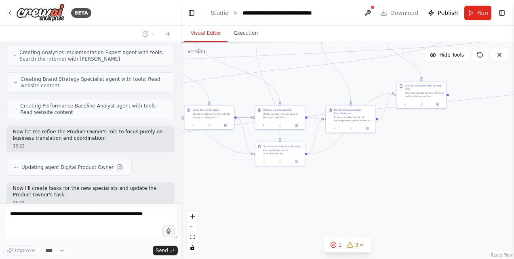
drag, startPoint x: 286, startPoint y: 203, endPoint x: 164, endPoint y: 166, distance: 127.2
click at [164, 166] on div "BETA Hello! I'm the CrewAI assistant. What kind of automation do you want to bu…" at bounding box center [257, 129] width 514 height 259
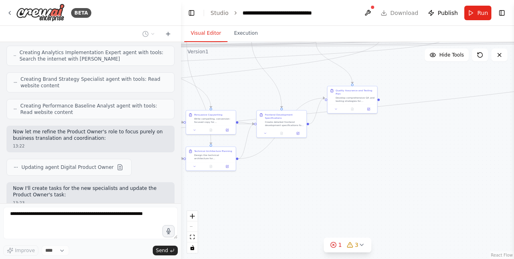
drag, startPoint x: 386, startPoint y: 150, endPoint x: 274, endPoint y: 161, distance: 112.8
click at [274, 161] on div ".deletable-edge-delete-btn { width: 20px; height: 20px; border: 0px solid #ffff…" at bounding box center [347, 150] width 333 height 217
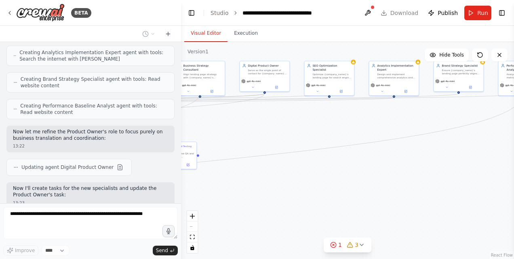
drag, startPoint x: 344, startPoint y: 153, endPoint x: 206, endPoint y: 202, distance: 146.6
click at [206, 202] on div ".deletable-edge-delete-btn { width: 20px; height: 20px; border: 0px solid #ffff…" at bounding box center [347, 150] width 333 height 217
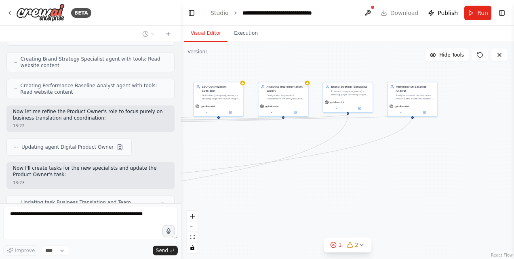
drag, startPoint x: 376, startPoint y: 157, endPoint x: 266, endPoint y: 178, distance: 112.3
click at [266, 178] on div ".deletable-edge-delete-btn { width: 20px; height: 20px; border: 0px solid #ffff…" at bounding box center [347, 150] width 333 height 217
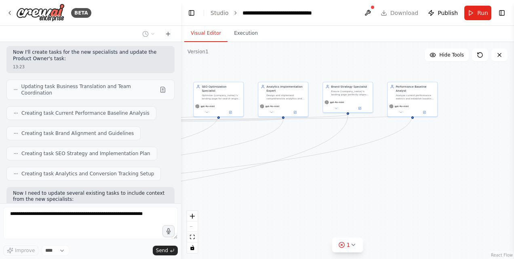
scroll to position [2592, 0]
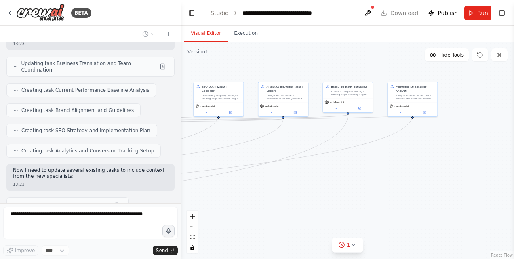
click at [371, 13] on button at bounding box center [367, 13] width 13 height 15
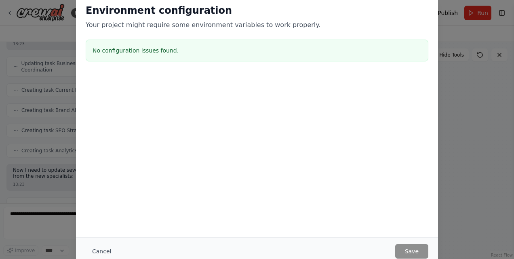
scroll to position [2615, 0]
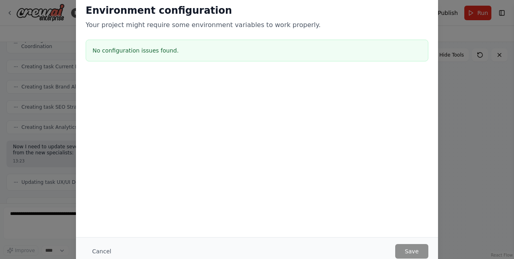
click at [101, 254] on button "Cancel" at bounding box center [102, 251] width 32 height 15
click at [101, 254] on div "Improve **** Send" at bounding box center [90, 250] width 174 height 10
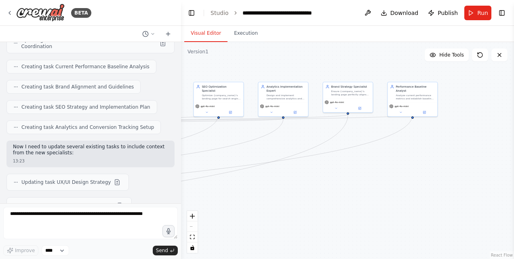
scroll to position [2665, 0]
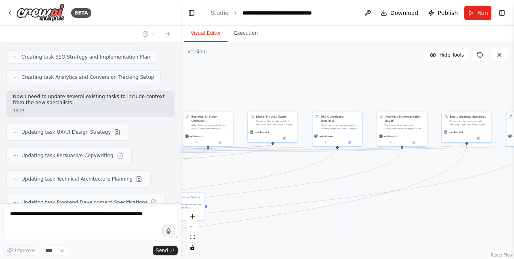
drag, startPoint x: 262, startPoint y: 208, endPoint x: 382, endPoint y: 237, distance: 124.0
click at [382, 237] on div ".deletable-edge-delete-btn { width: 20px; height: 20px; border: 0px solid #ffff…" at bounding box center [347, 150] width 333 height 217
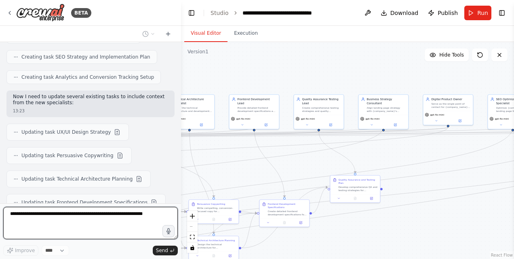
drag, startPoint x: 237, startPoint y: 89, endPoint x: 428, endPoint y: 50, distance: 194.6
click at [428, 50] on div "Version 1 Hide Tools .deletable-edge-delete-btn { width: 20px; height: 20px; bo…" at bounding box center [347, 150] width 333 height 217
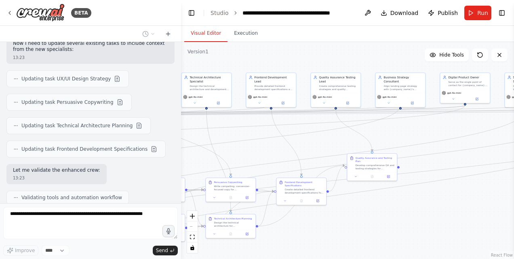
scroll to position [2725, 0]
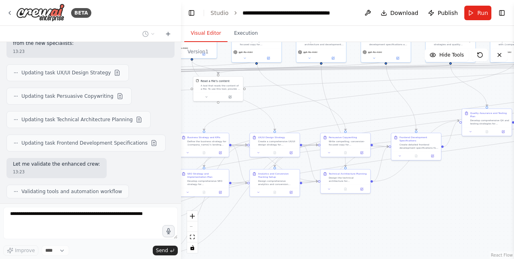
drag, startPoint x: 354, startPoint y: 230, endPoint x: 469, endPoint y: 184, distance: 123.8
click at [469, 184] on div ".deletable-edge-delete-btn { width: 20px; height: 20px; border: 0px solid #ffff…" at bounding box center [347, 150] width 333 height 217
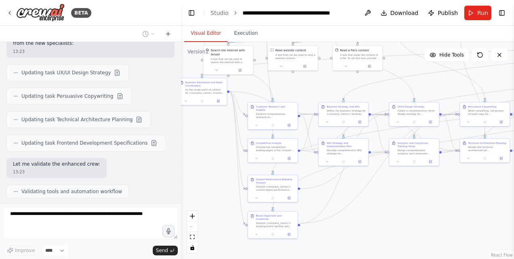
drag, startPoint x: 297, startPoint y: 221, endPoint x: 437, endPoint y: 192, distance: 143.2
click at [437, 192] on div ".deletable-edge-delete-btn { width: 20px; height: 20px; border: 0px solid #ffff…" at bounding box center [347, 150] width 333 height 217
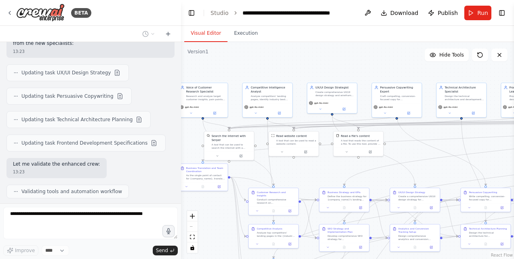
drag, startPoint x: 204, startPoint y: 133, endPoint x: 190, endPoint y: 214, distance: 82.1
click at [190, 214] on div ".deletable-edge-delete-btn { width: 20px; height: 20px; border: 0px solid #ffff…" at bounding box center [347, 150] width 333 height 217
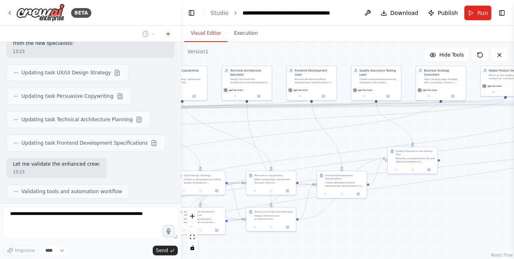
drag, startPoint x: 411, startPoint y: 57, endPoint x: 211, endPoint y: 44, distance: 200.3
click at [211, 44] on div ".deletable-edge-delete-btn { width: 20px; height: 20px; border: 0px solid #ffff…" at bounding box center [347, 150] width 333 height 217
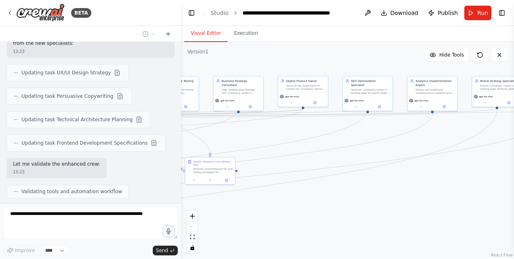
drag, startPoint x: 497, startPoint y: 198, endPoint x: 296, endPoint y: 210, distance: 201.9
click at [296, 210] on div ".deletable-edge-delete-btn { width: 20px; height: 20px; border: 0px solid #ffff…" at bounding box center [347, 150] width 333 height 217
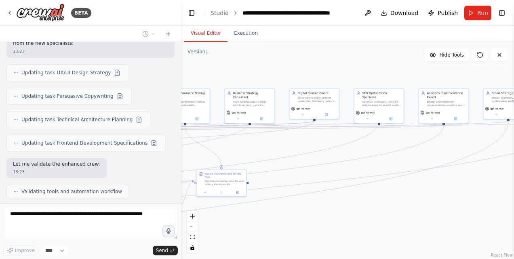
drag, startPoint x: 411, startPoint y: 182, endPoint x: 439, endPoint y: 191, distance: 29.9
click at [439, 191] on div ".deletable-edge-delete-btn { width: 20px; height: 20px; border: 0px solid #ffff…" at bounding box center [347, 150] width 333 height 217
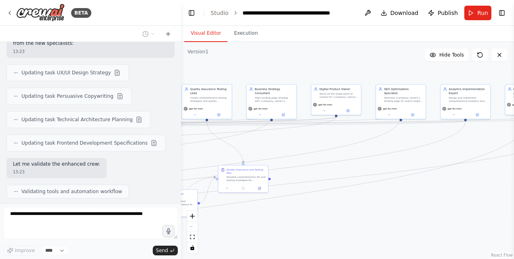
drag, startPoint x: 355, startPoint y: 198, endPoint x: 477, endPoint y: 189, distance: 121.5
click at [477, 189] on div ".deletable-edge-delete-btn { width: 20px; height: 20px; border: 0px solid #ffff…" at bounding box center [347, 150] width 333 height 217
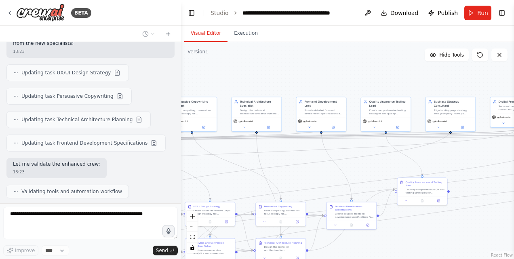
drag, startPoint x: 384, startPoint y: 208, endPoint x: 445, endPoint y: 227, distance: 64.0
click at [445, 227] on div ".deletable-edge-delete-btn { width: 20px; height: 20px; border: 0px solid #ffff…" at bounding box center [347, 150] width 333 height 217
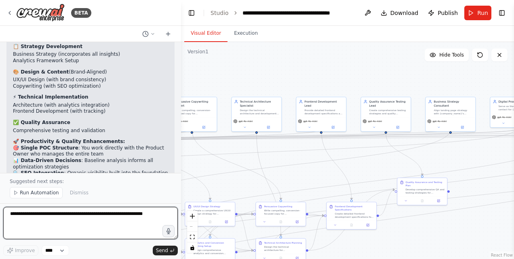
scroll to position [3181, 0]
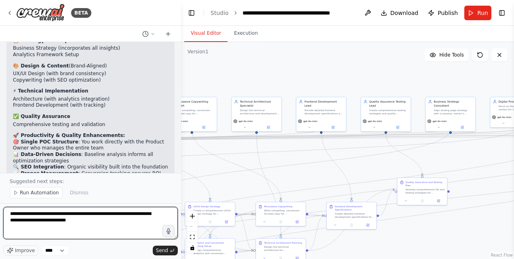
type textarea "**********"
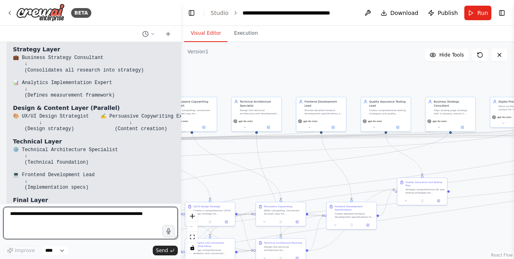
scroll to position [3616, 0]
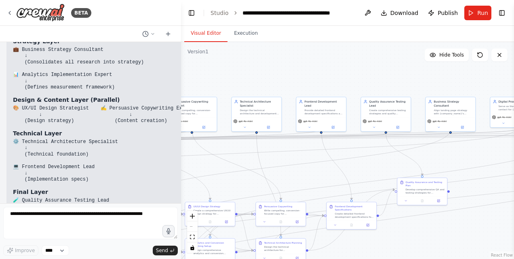
click at [189, 16] on button "Toggle Left Sidebar" at bounding box center [191, 12] width 11 height 11
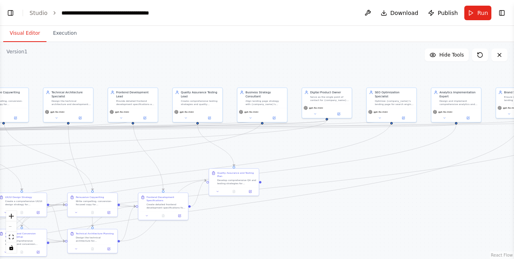
drag, startPoint x: 505, startPoint y: 200, endPoint x: 513, endPoint y: 193, distance: 10.9
click at [513, 193] on html "BETA Hello! I'm the CrewAI assistant. What kind of automation do you want to bu…" at bounding box center [257, 129] width 514 height 259
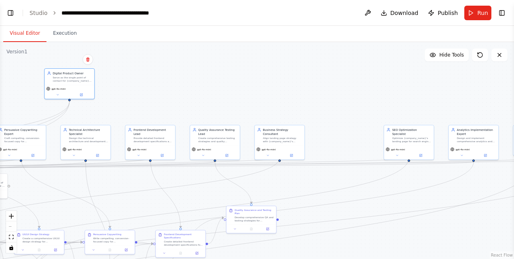
drag, startPoint x: 349, startPoint y: 100, endPoint x: 71, endPoint y: 77, distance: 278.4
click at [71, 77] on div "Serve as the single point of contact for {company_name}, translating business r…" at bounding box center [71, 79] width 39 height 6
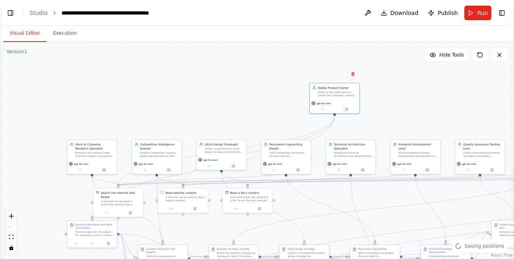
drag, startPoint x: 156, startPoint y: 75, endPoint x: 435, endPoint y: 92, distance: 279.1
click at [435, 92] on div ".deletable-edge-delete-btn { width: 20px; height: 20px; border: 0px solid #ffff…" at bounding box center [257, 150] width 514 height 217
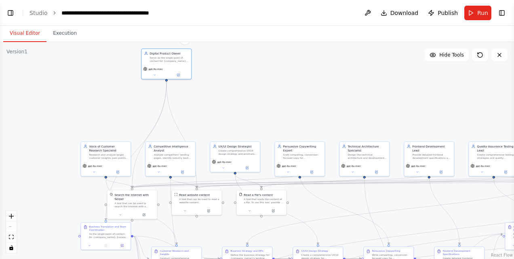
drag, startPoint x: 353, startPoint y: 105, endPoint x: 168, endPoint y: 69, distance: 188.1
click at [168, 69] on div "gpt-4o-mini" at bounding box center [166, 69] width 46 height 4
click at [231, 90] on div ".deletable-edge-delete-btn { width: 20px; height: 20px; border: 0px solid #ffff…" at bounding box center [257, 150] width 514 height 217
click at [14, 14] on button "Toggle Left Sidebar" at bounding box center [10, 12] width 11 height 11
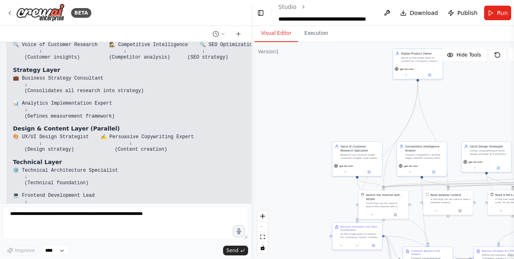
scroll to position [3192, 0]
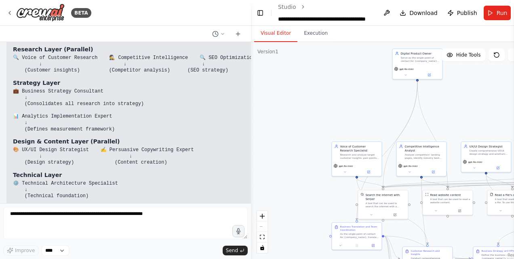
drag, startPoint x: 180, startPoint y: 148, endPoint x: 268, endPoint y: 152, distance: 88.1
click at [268, 152] on div "BETA Hello! I'm the CrewAI assistant. What kind of automation do you want to bu…" at bounding box center [257, 129] width 514 height 259
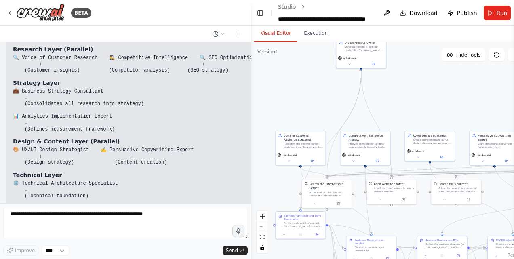
drag, startPoint x: 339, startPoint y: 113, endPoint x: 281, endPoint y: 103, distance: 58.7
click at [281, 103] on div ".deletable-edge-delete-btn { width: 20px; height: 20px; border: 0px solid #ffff…" at bounding box center [390, 150] width 279 height 217
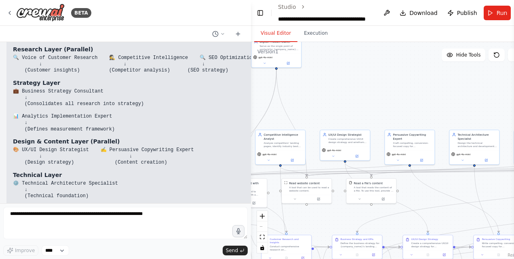
drag, startPoint x: 427, startPoint y: 106, endPoint x: 328, endPoint y: 105, distance: 98.9
click at [328, 105] on div ".deletable-edge-delete-btn { width: 20px; height: 20px; border: 0px solid #ffff…" at bounding box center [390, 150] width 279 height 217
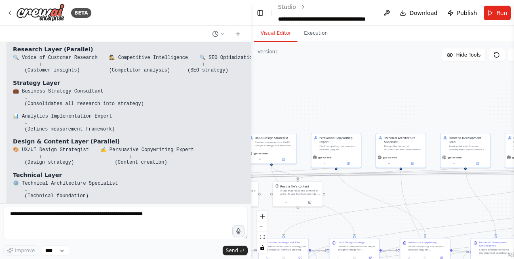
drag, startPoint x: 401, startPoint y: 104, endPoint x: 299, endPoint y: 111, distance: 102.0
click at [299, 111] on div ".deletable-edge-delete-btn { width: 20px; height: 20px; border: 0px solid #ffff…" at bounding box center [390, 150] width 279 height 217
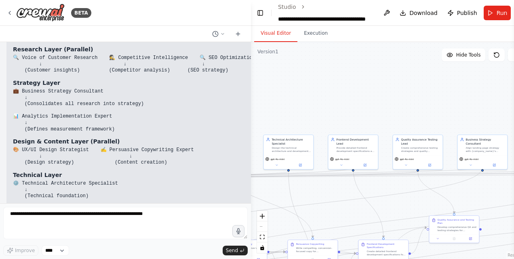
drag, startPoint x: 426, startPoint y: 122, endPoint x: 302, endPoint y: 122, distance: 123.2
click at [302, 122] on div ".deletable-edge-delete-btn { width: 20px; height: 20px; border: 0px solid #ffff…" at bounding box center [390, 150] width 279 height 217
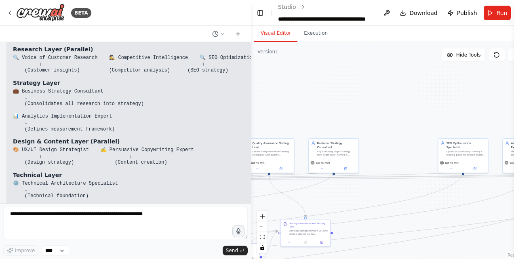
drag, startPoint x: 408, startPoint y: 116, endPoint x: 298, endPoint y: 118, distance: 109.9
click at [298, 118] on div ".deletable-edge-delete-btn { width: 20px; height: 20px; border: 0px solid #ffff…" at bounding box center [390, 150] width 279 height 217
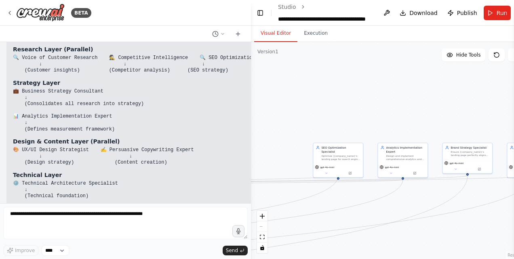
drag, startPoint x: 419, startPoint y: 116, endPoint x: 310, endPoint y: 120, distance: 108.7
click at [310, 120] on div ".deletable-edge-delete-btn { width: 20px; height: 20px; border: 0px solid #ffff…" at bounding box center [390, 150] width 279 height 217
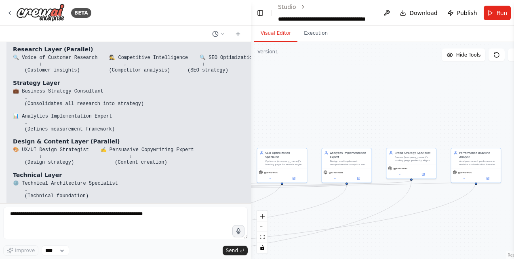
drag, startPoint x: 416, startPoint y: 121, endPoint x: 301, endPoint y: 124, distance: 114.7
click at [301, 124] on div ".deletable-edge-delete-btn { width: 20px; height: 20px; border: 0px solid #ffff…" at bounding box center [390, 150] width 279 height 217
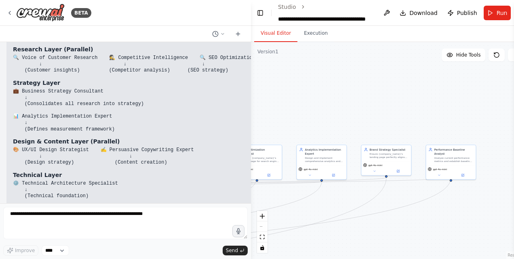
drag, startPoint x: 301, startPoint y: 124, endPoint x: 343, endPoint y: 124, distance: 42.0
click at [343, 124] on div ".deletable-edge-delete-btn { width: 20px; height: 20px; border: 0px solid #ffff…" at bounding box center [390, 150] width 279 height 217
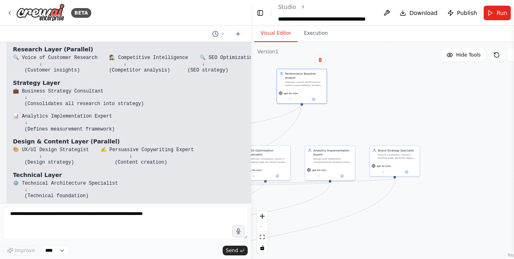
drag, startPoint x: 459, startPoint y: 159, endPoint x: 299, endPoint y: 83, distance: 177.0
click at [299, 83] on div "Performance Baseline Analyst Analyze current performance metrics and establish …" at bounding box center [302, 79] width 50 height 20
drag, startPoint x: 409, startPoint y: 165, endPoint x: 367, endPoint y: 82, distance: 92.5
click at [367, 82] on div "Brand Strategy Specialist Ensure {company_name}'s landing page perfectly aligns…" at bounding box center [358, 84] width 50 height 31
click at [318, 91] on div "gpt-4o-mini" at bounding box center [301, 93] width 46 height 4
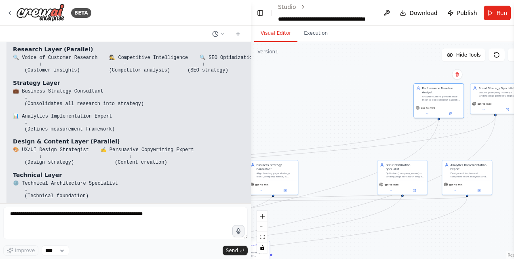
drag, startPoint x: 262, startPoint y: 99, endPoint x: 399, endPoint y: 113, distance: 137.7
click at [399, 113] on div ".deletable-edge-delete-btn { width: 20px; height: 20px; border: 0px solid #ffff…" at bounding box center [390, 150] width 279 height 217
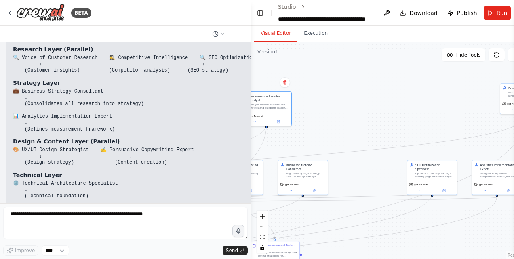
drag, startPoint x: 435, startPoint y: 89, endPoint x: 256, endPoint y: 100, distance: 178.4
click at [256, 100] on div "Performance Baseline Analyst Analyze current performance metrics and establish …" at bounding box center [269, 101] width 39 height 15
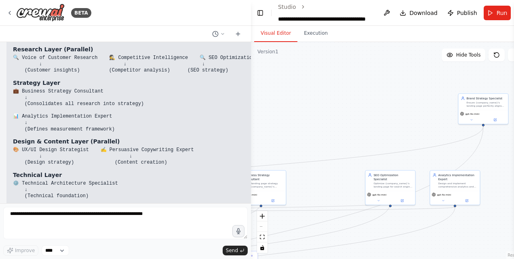
drag, startPoint x: 428, startPoint y: 85, endPoint x: 324, endPoint y: 101, distance: 104.6
click at [324, 101] on div ".deletable-edge-delete-btn { width: 20px; height: 20px; border: 0px solid #ffff…" at bounding box center [390, 150] width 279 height 217
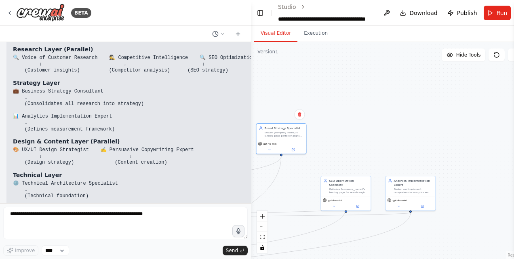
drag, startPoint x: 440, startPoint y: 109, endPoint x: 271, endPoint y: 132, distance: 170.8
click at [271, 132] on div "Ensure {company_name}'s landing page perfectly aligns with brand identity, mess…" at bounding box center [283, 134] width 39 height 6
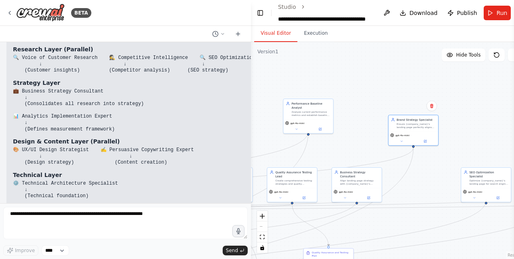
drag, startPoint x: 318, startPoint y: 97, endPoint x: 461, endPoint y: 87, distance: 143.3
click at [461, 87] on div ".deletable-edge-delete-btn { width: 20px; height: 20px; border: 0px solid #ffff…" at bounding box center [390, 150] width 279 height 217
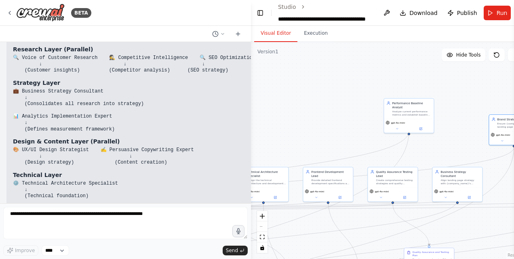
drag, startPoint x: 365, startPoint y: 86, endPoint x: 463, endPoint y: 86, distance: 97.7
click at [463, 86] on div ".deletable-edge-delete-btn { width: 20px; height: 20px; border: 0px solid #ffff…" at bounding box center [390, 150] width 279 height 217
drag, startPoint x: 497, startPoint y: 121, endPoint x: 281, endPoint y: 102, distance: 216.9
click at [281, 102] on div ".deletable-edge-delete-btn { width: 20px; height: 20px; border: 0px solid #ffff…" at bounding box center [390, 150] width 279 height 217
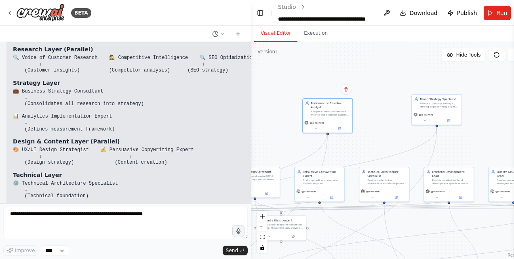
drag, startPoint x: 409, startPoint y: 108, endPoint x: 326, endPoint y: 109, distance: 82.4
click at [326, 110] on div "Analyze current performance metrics and establish baseline measurements for {co…" at bounding box center [330, 113] width 39 height 6
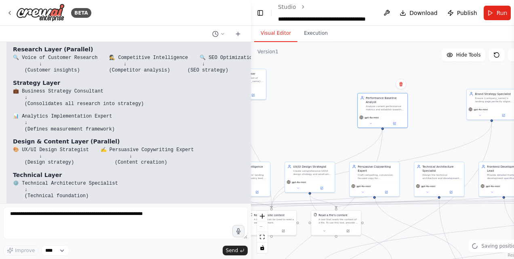
drag, startPoint x: 279, startPoint y: 89, endPoint x: 334, endPoint y: 84, distance: 55.2
click at [334, 84] on div ".deletable-edge-delete-btn { width: 20px; height: 20px; border: 0px solid #ffff…" at bounding box center [390, 150] width 279 height 217
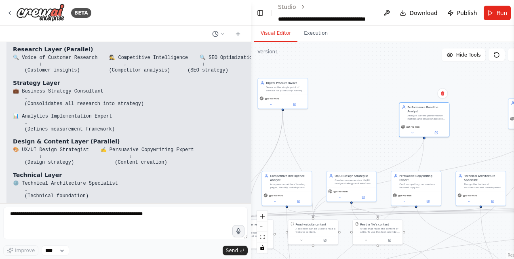
drag, startPoint x: 300, startPoint y: 79, endPoint x: 344, endPoint y: 93, distance: 46.6
click at [344, 93] on div ".deletable-edge-delete-btn { width: 20px; height: 20px; border: 0px solid #ffff…" at bounding box center [390, 150] width 279 height 217
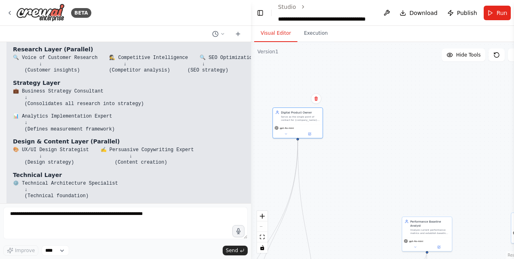
drag, startPoint x: 283, startPoint y: 94, endPoint x: 294, endPoint y: 118, distance: 26.2
click at [294, 118] on div "Serve as the single point of contact for {company_name}, translating business r…" at bounding box center [300, 118] width 39 height 6
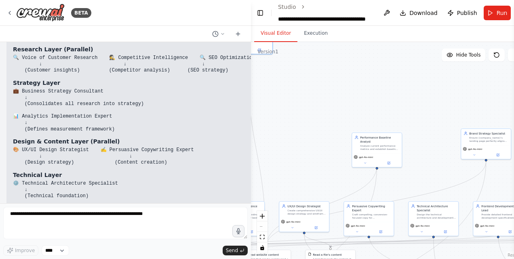
drag, startPoint x: 401, startPoint y: 183, endPoint x: 351, endPoint y: 99, distance: 97.8
click at [351, 99] on div ".deletable-edge-delete-btn { width: 20px; height: 20px; border: 0px solid #ffff…" at bounding box center [390, 150] width 279 height 217
drag, startPoint x: 371, startPoint y: 145, endPoint x: 276, endPoint y: 76, distance: 117.0
click at [276, 76] on div "Analyze current performance metrics and establish baseline measurements for {co…" at bounding box center [286, 79] width 39 height 6
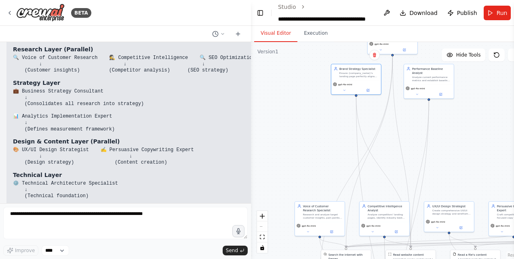
drag, startPoint x: 487, startPoint y: 140, endPoint x: 351, endPoint y: 76, distance: 150.7
click at [351, 76] on div "Ensure {company_name}'s landing page perfectly aligns with brand identity, mess…" at bounding box center [358, 74] width 39 height 6
click at [311, 124] on div ".deletable-edge-delete-btn { width: 20px; height: 20px; border: 0px solid #ffff…" at bounding box center [390, 150] width 279 height 217
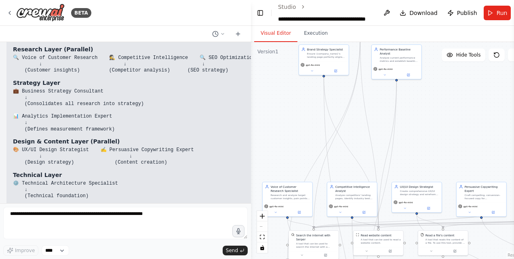
drag, startPoint x: 318, startPoint y: 132, endPoint x: 286, endPoint y: 112, distance: 37.7
click at [286, 112] on div ".deletable-edge-delete-btn { width: 20px; height: 20px; border: 0px solid #ffff…" at bounding box center [390, 150] width 279 height 217
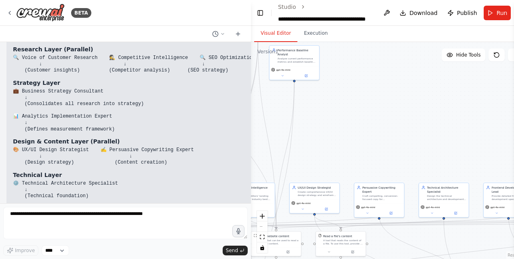
drag
click at [342, 140] on div ".deletable-edge-delete-btn { width: 20px; height: 20px; border: 0px solid #ffff…" at bounding box center [390, 150] width 279 height 217
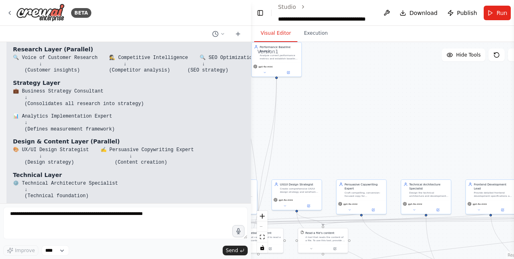
click at [342, 140] on div ".deletable-edge-delete-btn { width: 20px; height: 20px; border: 0px solid #ffff…" at bounding box center [390, 150] width 279 height 217
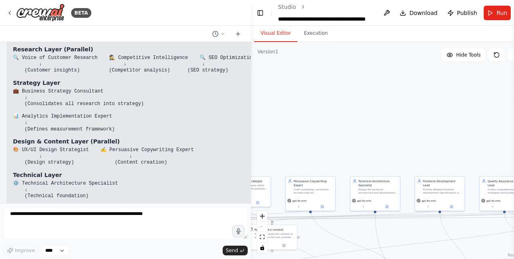
click at [375, 133] on div ".deletable-edge-delete-btn { width: 20px; height: 20px; border: 0px solid #ffff…" at bounding box center [390, 150] width 279 height 217
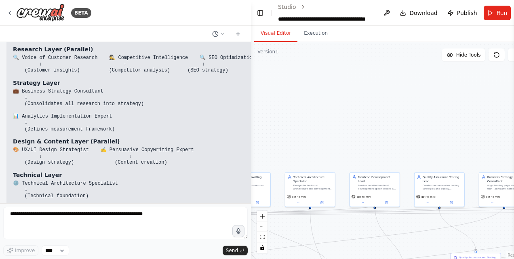
click at [371, 139] on div ".deletable-edge-delete-btn { width: 20px; height: 20px; border: 0px solid #ffff…" at bounding box center [390, 150] width 279 height 217
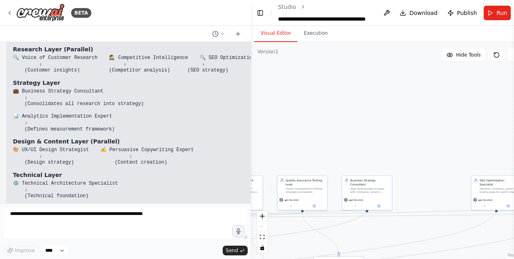
click at [365, 135] on div ".deletable-edge-delete-btn { width: 20px; height: 20px; border: 0px solid #ffff…" at bounding box center [390, 150] width 279 height 217
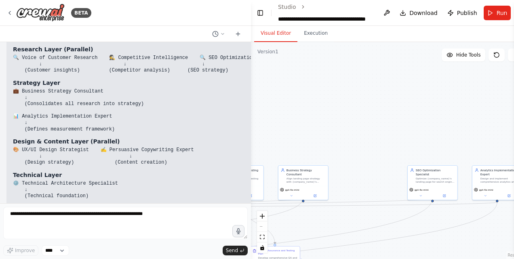
click at [513, 131] on html "BETA Hello! I'm the CrewAI assistant. What kind of automation do you want to bu…" at bounding box center [257, 129] width 514 height 259
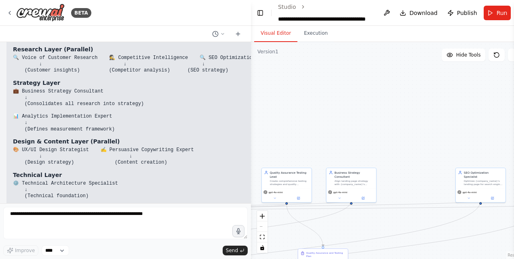
click at [277, 125] on div ".deletable-edge-delete-btn { width: 20px; height: 20px; border: 0px solid #ffff…" at bounding box center [390, 150] width 279 height 217
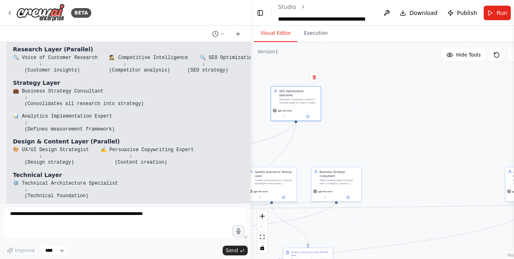
click at [300, 107] on div "gpt-4o-mini" at bounding box center [296, 114] width 50 height 14
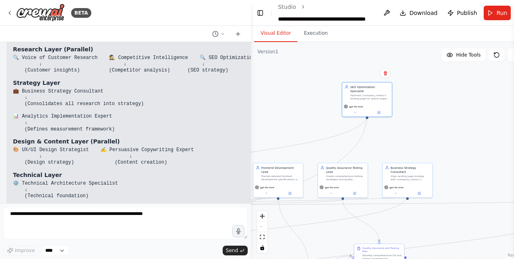
click at [466, 134] on div ".deletable-edge-delete-btn { width: 20px; height: 20px; border: 0px solid #ffff…" at bounding box center [390, 150] width 279 height 217
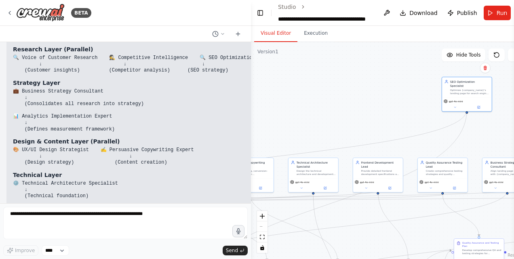
click at [475, 145] on div ".deletable-edge-delete-btn { width: 20px; height: 20px; border: 0px solid #ffff…" at bounding box center [390, 150] width 279 height 217
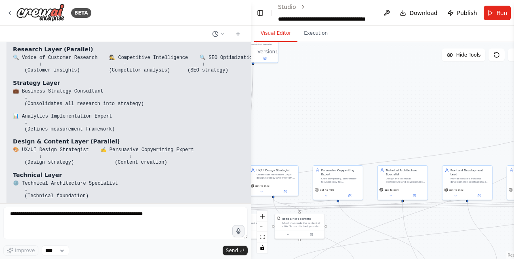
click at [442, 135] on div ".deletable-edge-delete-btn { width: 20px; height: 20px; border: 0px solid #ffff…" at bounding box center [390, 150] width 279 height 217
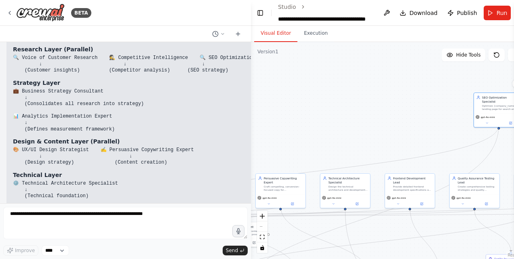
click at [381, 141] on div ".deletable-edge-delete-btn { width: 20px; height: 20px; border: 0px solid #ffff…" at bounding box center [390, 150] width 279 height 217
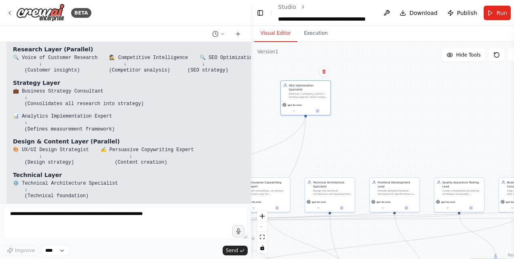
click at [290, 94] on div "SEO Optimization Specialist Optimize {company_name}'s landing page for search e…" at bounding box center [305, 97] width 50 height 35
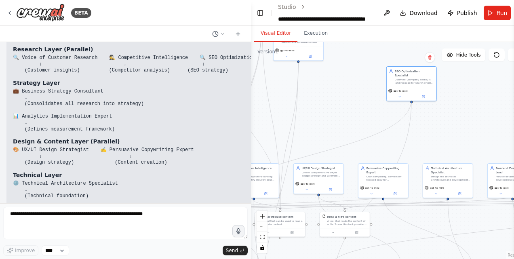
click at [465, 141] on div ".deletable-edge-delete-btn { width: 20px; height: 20px; border: 0px solid #ffff…" at bounding box center [390, 150] width 279 height 217
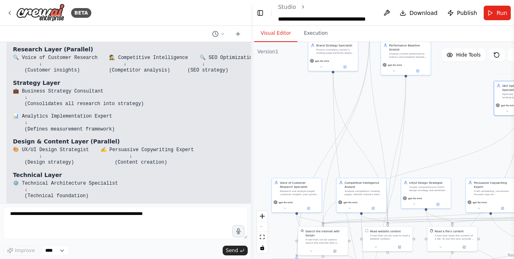
click at [407, 160] on div ".deletable-edge-delete-btn { width: 20px; height: 20px; border: 0px solid #ffff…" at bounding box center [390, 150] width 279 height 217
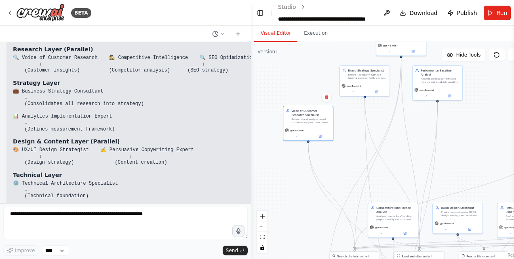
click at [302, 118] on div "Research and analyze target customer insights, pain points, and preferences for…" at bounding box center [310, 121] width 39 height 6
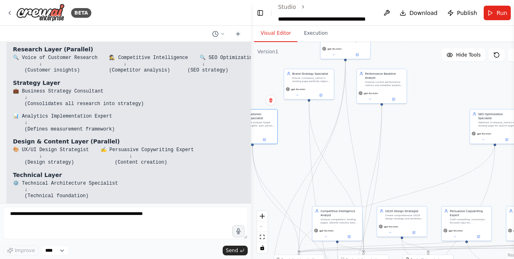
click at [387, 135] on div ".deletable-edge-delete-btn { width: 20px; height: 20px; border: 0px solid #ffff…" at bounding box center [390, 150] width 279 height 217
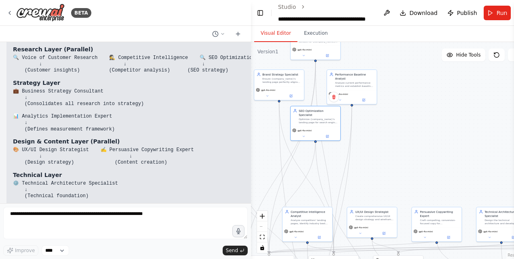
click at [296, 120] on div "SEO Optimization Specialist Optimize {company_name}'s landing page for search e…" at bounding box center [315, 116] width 50 height 20
click at [446, 166] on div ".deletable-edge-delete-btn { width: 20px; height: 20px; border: 0px solid #ffff…" at bounding box center [390, 150] width 279 height 217
click at [391, 113] on div "Competitive Intelligence Analyst Analyze competitors' landing pages, identify i…" at bounding box center [390, 116] width 39 height 15
click at [441, 130] on div ".deletable-edge-delete-btn { width: 20px; height: 20px; border: 0px solid #ffff…" at bounding box center [390, 150] width 279 height 217
click at [450, 131] on div ".deletable-edge-delete-btn { width: 20px; height: 20px; border: 0px solid #ffff…" at bounding box center [390, 150] width 279 height 217
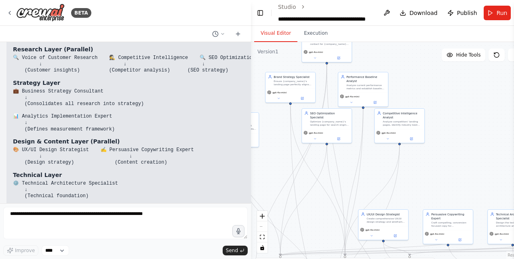
click at [513, 142] on html "BETA Hello! I'm the CrewAI assistant. What kind of automation do you want to bu…" at bounding box center [257, 129] width 514 height 259
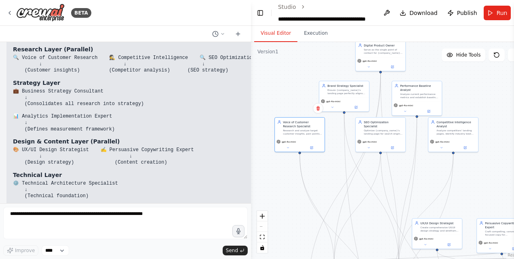
click at [307, 125] on div "Voice of Customer Research Specialist" at bounding box center [302, 124] width 39 height 8
click at [275, 179] on div ".deletable-edge-delete-btn { width: 20px; height: 20px; border: 0px solid #ffff…" at bounding box center [390, 150] width 279 height 217
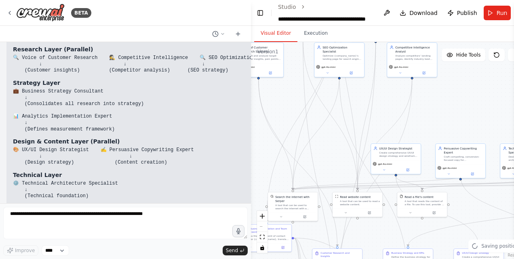
click at [258, 118] on div ".deletable-edge-delete-btn { width: 20px; height: 20px; border: 0px solid #ffff…" at bounding box center [390, 150] width 279 height 217
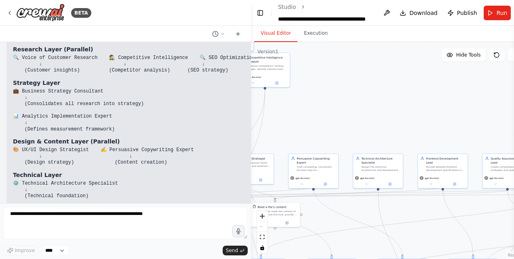
drag, startPoint x: 479, startPoint y: 98, endPoint x: 337, endPoint y: 121, distance: 144.5
click at [337, 121] on div ".deletable-edge-delete-btn { width: 20px; height: 20px; border: 0px solid #ffff…" at bounding box center [390, 150] width 279 height 217
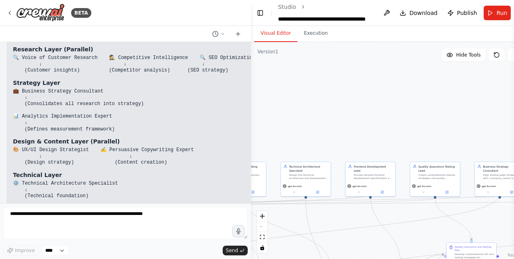
click at [343, 126] on div ".deletable-edge-delete-btn { width: 20px; height: 20px; border: 0px solid #ffff…" at bounding box center [390, 150] width 279 height 217
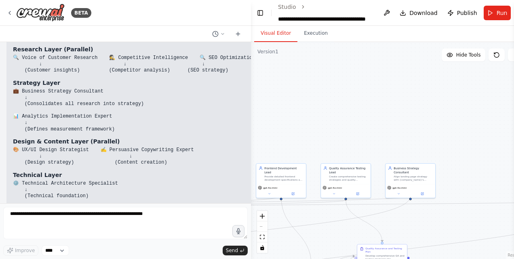
click at [356, 136] on div ".deletable-edge-delete-btn { width: 20px; height: 20px; border: 0px solid #ffff…" at bounding box center [390, 150] width 279 height 217
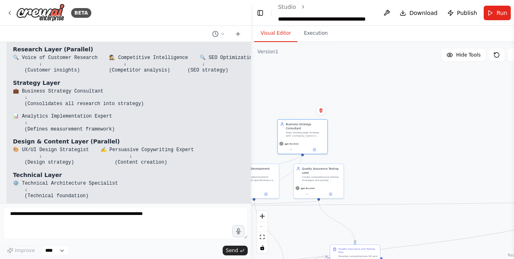
click at [293, 124] on div "Business Strategy Consultant Align landing page strategy with {company_name}'s …" at bounding box center [302, 136] width 50 height 35
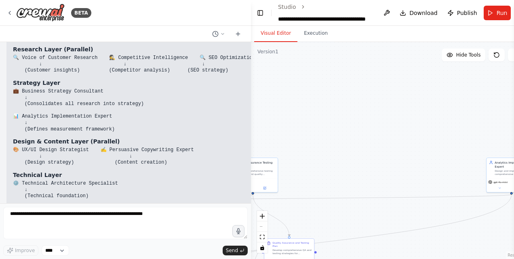
click at [311, 131] on div ".deletable-edge-delete-btn { width: 20px; height: 20px; border: 0px solid #ffff…" at bounding box center [390, 150] width 279 height 217
click at [248, 122] on div "BETA Hello! I'm the CrewAI assistant. What kind of automation do you want to bu…" at bounding box center [257, 129] width 514 height 259
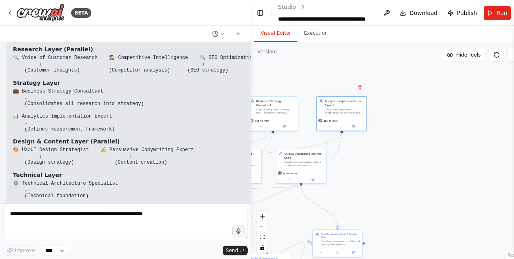
click at [418, 173] on div ".deletable-edge-delete-btn { width: 20px; height: 20px; border: 0px solid #ffff…" at bounding box center [390, 150] width 279 height 217
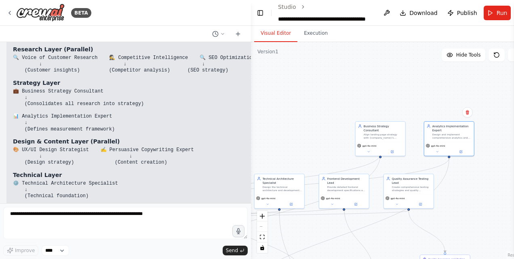
click at [488, 179] on div ".deletable-edge-delete-btn { width: 20px; height: 20px; border: 0px solid #ffff…" at bounding box center [390, 150] width 279 height 217
click at [317, 136] on div "gpt-4o-mini" at bounding box center [340, 138] width 46 height 4
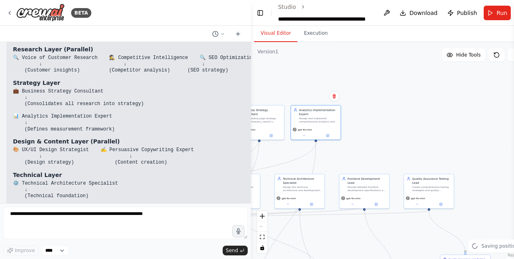
click at [304, 114] on div "Analytics Implementation Expert Design and implement comprehensive analytics an…" at bounding box center [318, 115] width 39 height 15
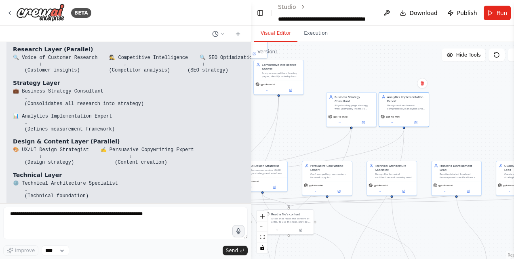
click at [465, 98] on div ".deletable-edge-delete-btn { width: 20px; height: 20px; border: 0px solid #ffff…" at bounding box center [390, 150] width 279 height 217
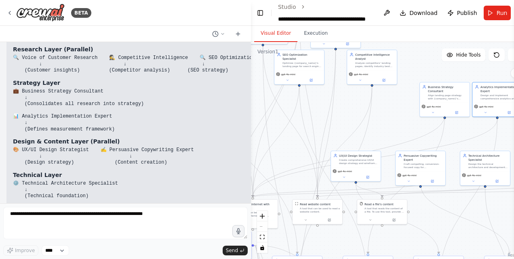
click at [346, 125] on div ".deletable-edge-delete-btn { width: 20px; height: 20px; border: 0px solid #ffff…" at bounding box center [390, 150] width 279 height 217
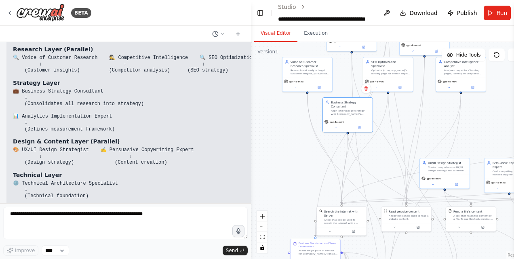
click at [336, 112] on div "Business Strategy Consultant Align landing page strategy with {company_name}'s …" at bounding box center [348, 108] width 50 height 20
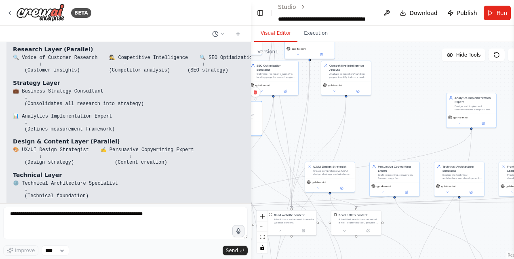
click at [360, 121] on div ".deletable-edge-delete-btn { width: 20px; height: 20px; border: 0px solid #ffff…" at bounding box center [390, 150] width 279 height 217
click at [290, 107] on div "Analytics Implementation Expert Design and implement comprehensive analytics an…" at bounding box center [312, 107] width 45 height 15
click at [414, 137] on div ".deletable-edge-delete-btn { width: 20px; height: 20px; border: 0px solid #ffff…" at bounding box center [390, 150] width 279 height 217
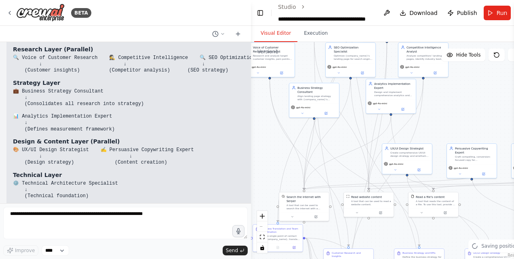
click at [469, 113] on div ".deletable-edge-delete-btn { width: 20px; height: 20px; border: 0px solid #ffff…" at bounding box center [390, 150] width 279 height 217
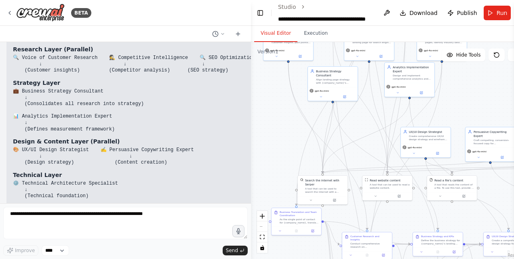
click at [274, 134] on div ".deletable-edge-delete-btn { width: 20px; height: 20px; border: 0px solid #ffff…" at bounding box center [390, 150] width 279 height 217
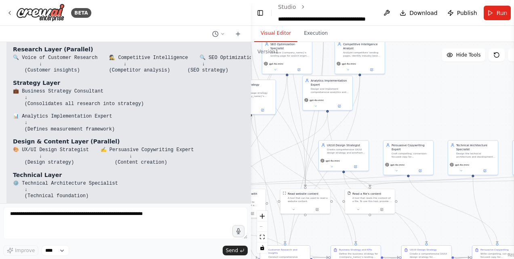
click at [392, 112] on div ".deletable-edge-delete-btn { width: 20px; height: 20px; border: 0px solid #ffff…" at bounding box center [390, 150] width 279 height 217
click at [289, 160] on div "Design the technical architecture and development approach for {company_name}'s…" at bounding box center [285, 163] width 39 height 6
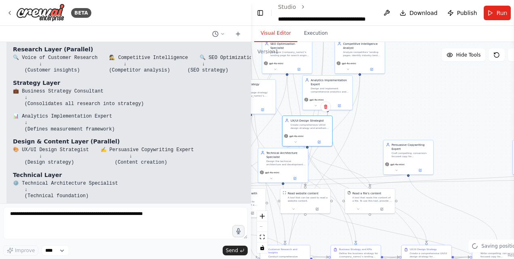
click at [319, 130] on div "UX/UI Design Strategist Create comprehensive UX/UI design strategy and wirefram…" at bounding box center [307, 130] width 50 height 31
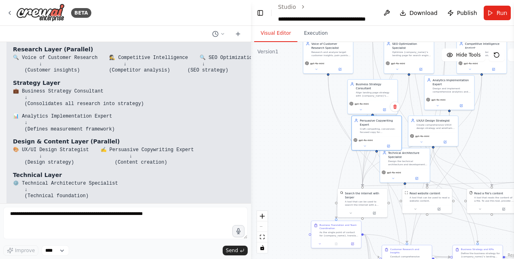
click at [375, 136] on div "gpt-4o-mini" at bounding box center [377, 143] width 50 height 14
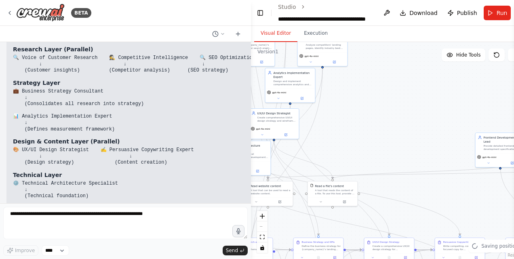
click at [343, 124] on div ".deletable-edge-delete-btn { width: 20px; height: 20px; border: 0px solid #ffff…" at bounding box center [390, 150] width 279 height 217
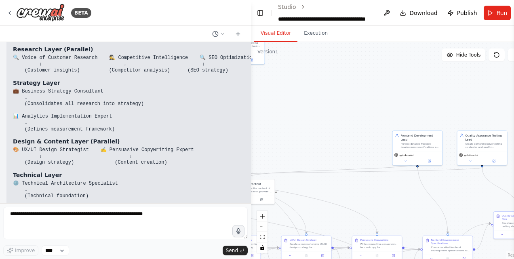
click at [364, 128] on div ".deletable-edge-delete-btn { width: 20px; height: 20px; border: 0px solid #ffff…" at bounding box center [390, 150] width 279 height 217
click at [298, 163] on div "gpt-4o-mini" at bounding box center [308, 170] width 50 height 14
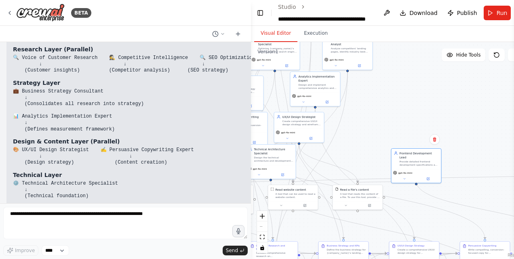
click at [407, 100] on div ".deletable-edge-delete-btn { width: 20px; height: 20px; border: 0px solid #ffff…" at bounding box center [390, 150] width 279 height 217
click at [325, 162] on div "Frontend Development Lead Provide detailed frontend development specifications …" at bounding box center [332, 159] width 50 height 20
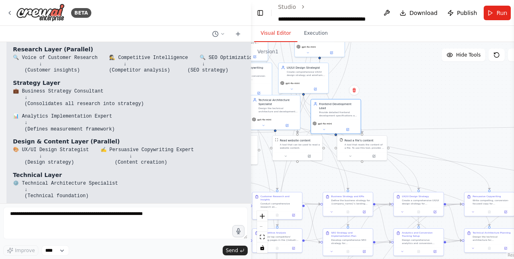
click at [439, 86] on div ".deletable-edge-delete-btn { width: 20px; height: 20px; border: 0px solid #ffff…" at bounding box center [390, 150] width 279 height 217
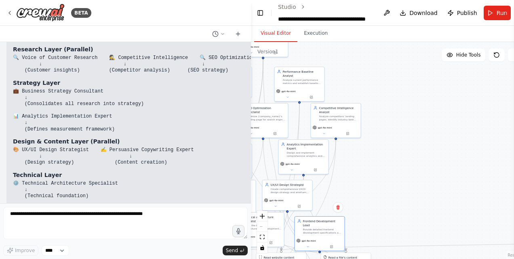
click at [433, 214] on div ".deletable-edge-delete-btn { width: 20px; height: 20px; border: 0px solid #ffff…" at bounding box center [390, 150] width 279 height 217
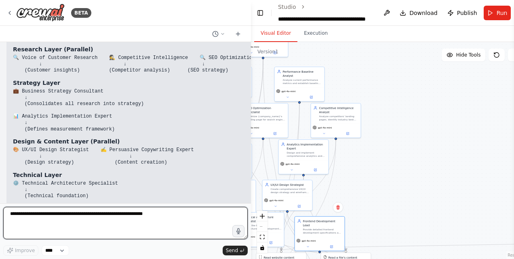
click at [148, 214] on textarea at bounding box center [125, 223] width 244 height 32
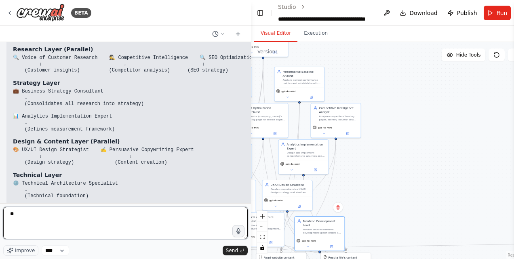
type textarea "*"
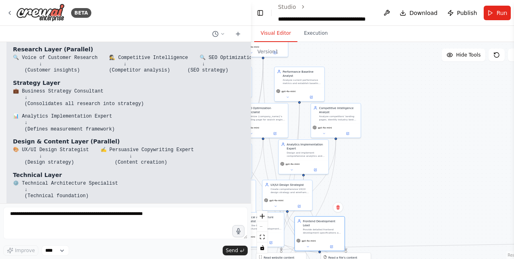
click at [491, 12] on button "Run" at bounding box center [496, 13] width 27 height 15
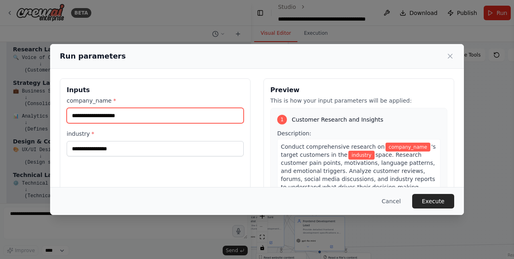
click at [162, 114] on input "company_name *" at bounding box center [155, 115] width 177 height 15
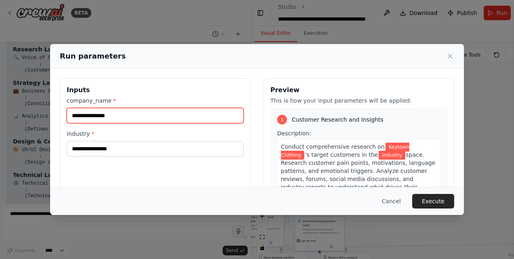
type input "**********"
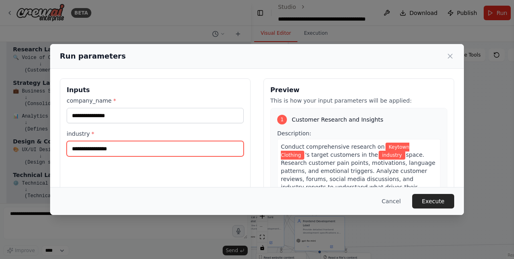
click at [131, 147] on input "industry *" at bounding box center [155, 148] width 177 height 15
type input "*******"
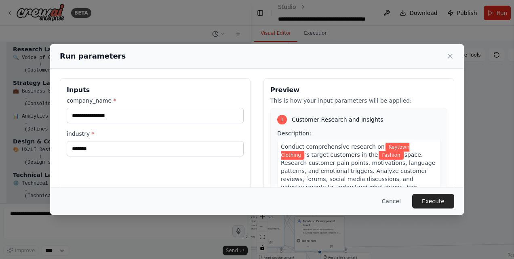
click at [432, 197] on button "Execute" at bounding box center [433, 201] width 42 height 15
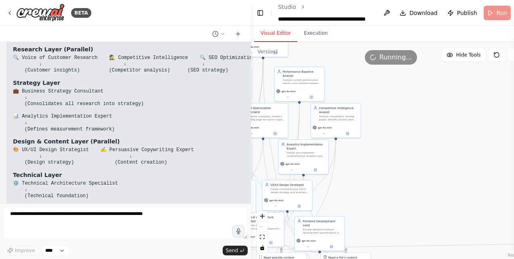
click at [309, 32] on button "Execution" at bounding box center [315, 33] width 37 height 17
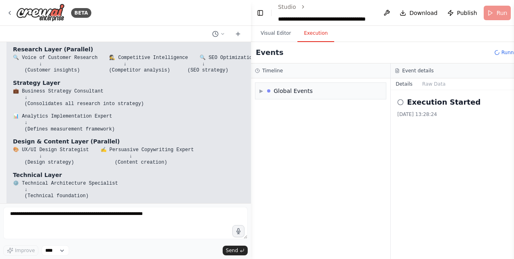
click at [275, 27] on button "Visual Editor" at bounding box center [275, 33] width 43 height 17
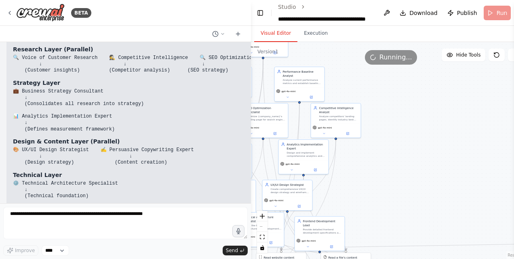
click at [317, 37] on button "Execution" at bounding box center [315, 33] width 37 height 17
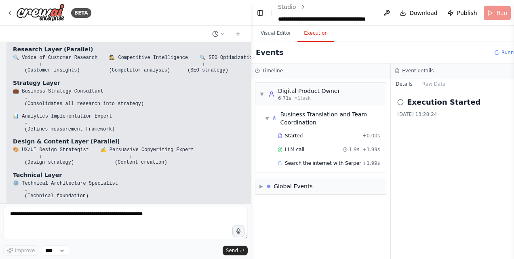
click at [292, 133] on span "Started" at bounding box center [294, 135] width 18 height 6
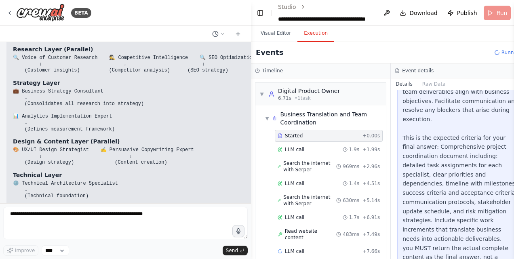
scroll to position [139, 0]
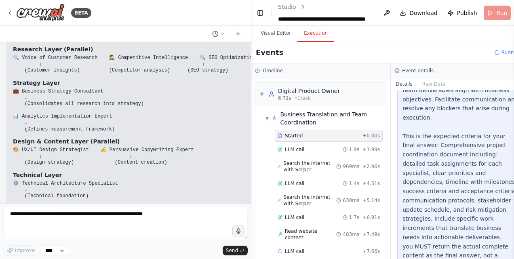
click at [304, 248] on div "LLM call + 7.66s" at bounding box center [328, 251] width 102 height 6
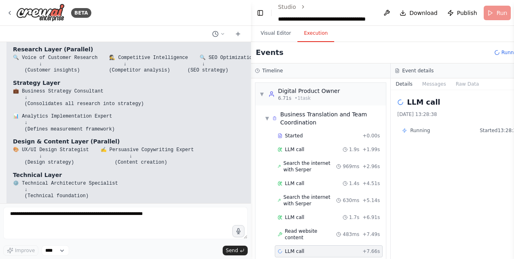
click at [299, 214] on span "LLM call" at bounding box center [294, 217] width 19 height 6
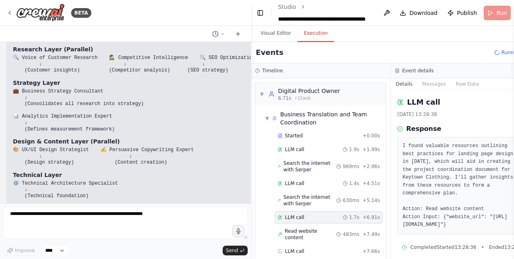
click at [298, 225] on div "Read website content 483ms + 7.49s" at bounding box center [329, 234] width 108 height 19
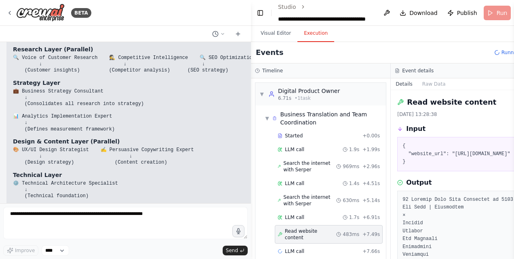
scroll to position [23, 0]
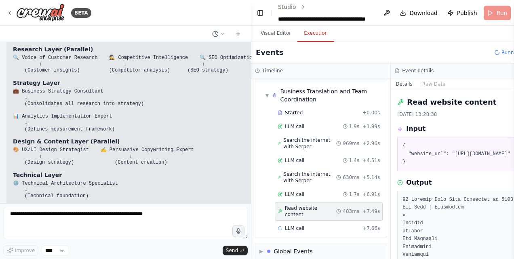
click at [299, 188] on div "LLM call 1.7s + 6.91s" at bounding box center [329, 194] width 108 height 12
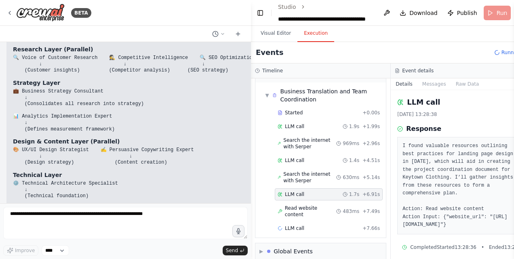
click at [308, 153] on div "Started + 0.00s LLM call 1.9s + 1.99s Search the internet with Serper 969ms + 2…" at bounding box center [324, 171] width 124 height 129
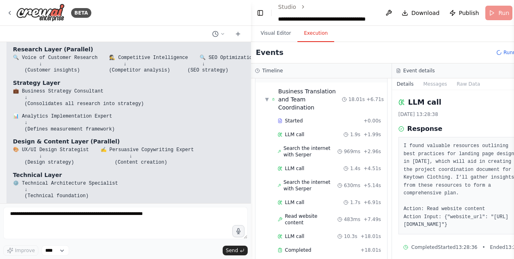
click at [308, 162] on div "LLM call 1.4s + 4.51s" at bounding box center [329, 168] width 109 height 12
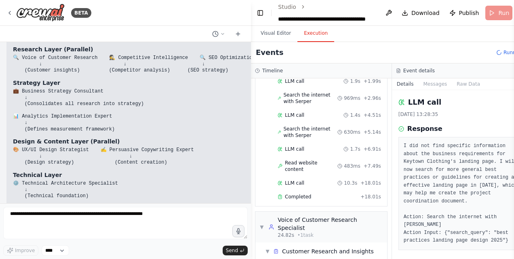
scroll to position [117, 0]
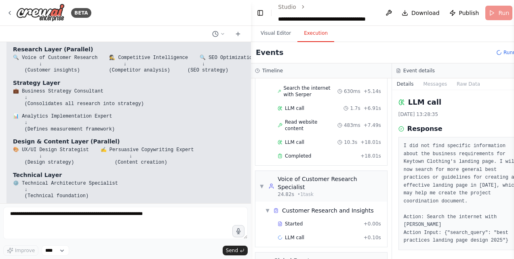
click at [307, 150] on div "Completed + 18.01s" at bounding box center [329, 156] width 109 height 12
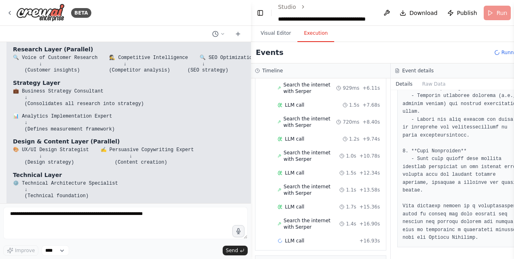
scroll to position [317, 0]
click at [302, 237] on div "LLM call + 16.93s" at bounding box center [328, 240] width 102 height 6
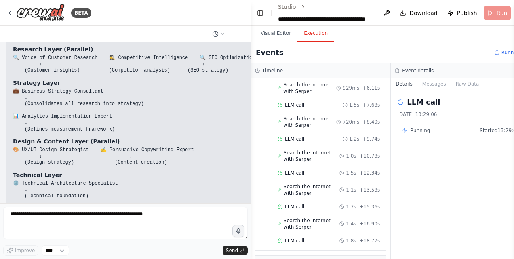
click at [302, 201] on div "LLM call 1.7s + 15.36s" at bounding box center [329, 207] width 108 height 12
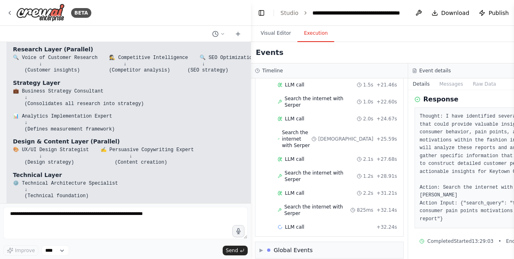
scroll to position [0, 0]
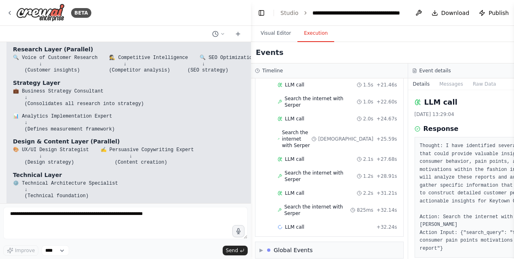
click at [434, 84] on button "Messages" at bounding box center [451, 83] width 34 height 11
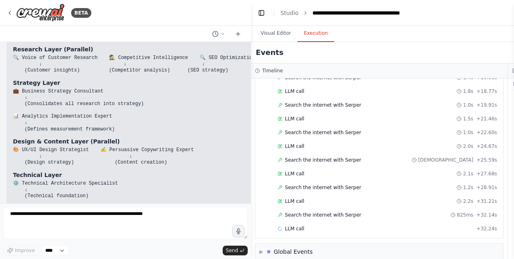
click at [512, 72] on button "Toggle Sidebar" at bounding box center [513, 129] width 6 height 259
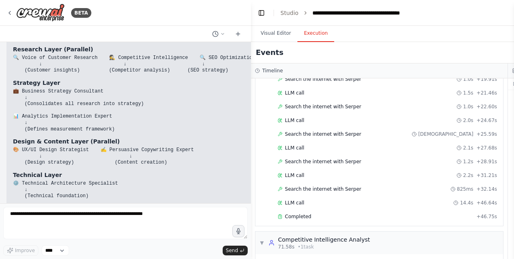
click at [272, 43] on div "Events Running..." at bounding box center [508, 52] width 514 height 21
click at [280, 38] on button "Visual Editor" at bounding box center [275, 33] width 43 height 17
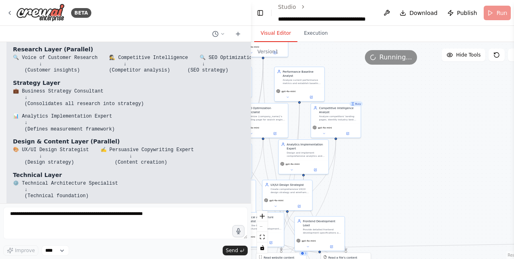
click at [308, 32] on button "Execution" at bounding box center [315, 33] width 37 height 17
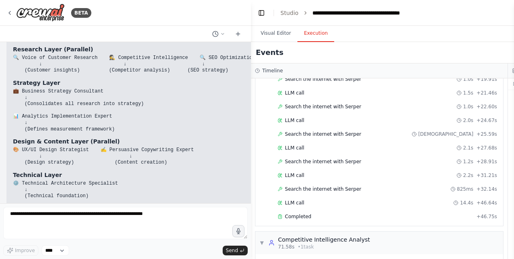
click at [513, 72] on html "BETA Hello! I'm the CrewAI assistant. What kind of automation do you want to bu…" at bounding box center [257, 129] width 514 height 259
click at [512, 71] on button "Toggle Sidebar" at bounding box center [513, 129] width 6 height 259
click at [498, 48] on div "Events Running..." at bounding box center [508, 52] width 514 height 21
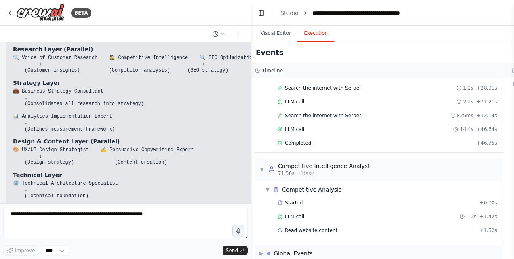
click at [296, 140] on span "Completed" at bounding box center [298, 143] width 26 height 6
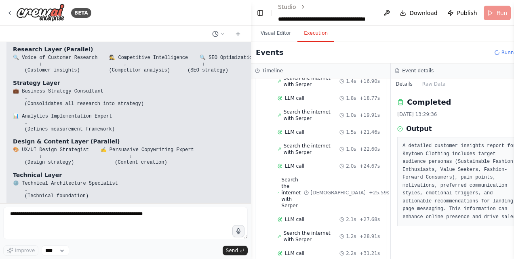
scroll to position [592, 0]
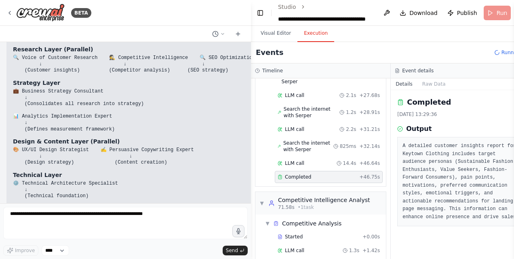
click at [312, 231] on div "Started + 0.00s LLM call 1.3s + 1.42s Read website content + 1.52s" at bounding box center [324, 251] width 124 height 41
click at [313, 247] on div "LLM call 1.3s + 1.42s" at bounding box center [328, 250] width 102 height 6
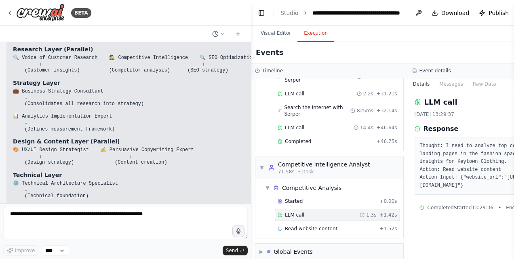
click at [315, 225] on span "Read website content" at bounding box center [311, 228] width 52 height 6
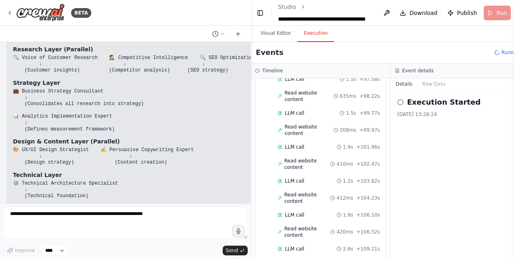
scroll to position [1080, 0]
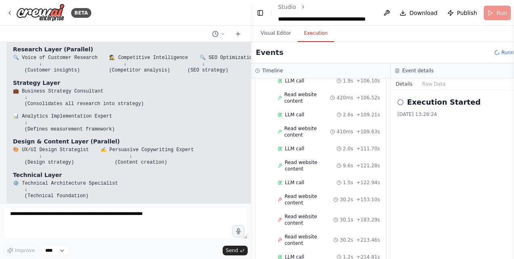
click at [306, 251] on div "LLM call 1.2s + 214.81s" at bounding box center [329, 257] width 108 height 12
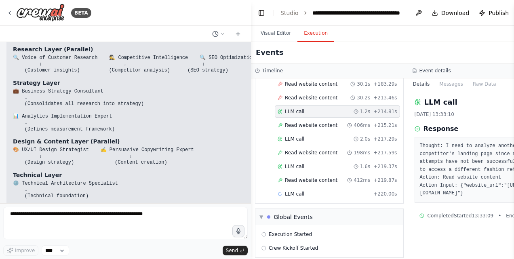
click at [300, 142] on span "LLM call" at bounding box center [294, 139] width 19 height 6
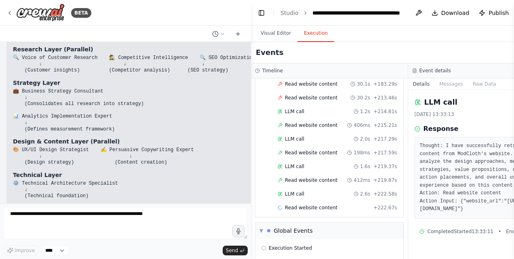
scroll to position [1111, 0]
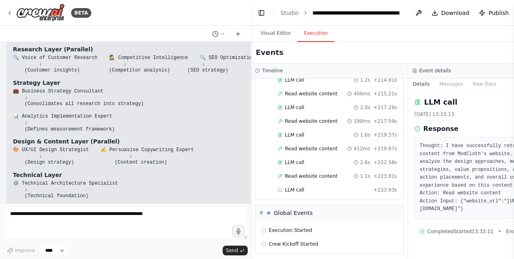
click at [300, 138] on span "LLM call" at bounding box center [294, 135] width 19 height 6
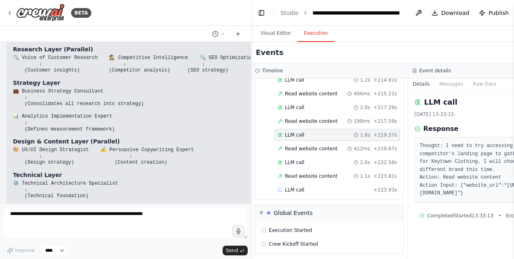
scroll to position [1140, 0]
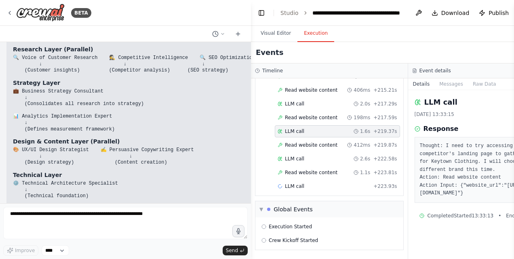
click at [297, 160] on span "LLM call" at bounding box center [294, 158] width 19 height 6
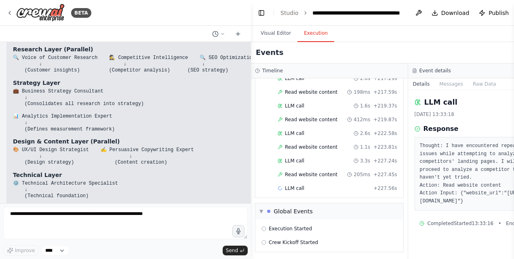
click at [305, 164] on div "LLM call 3.3s + 227.24s" at bounding box center [337, 160] width 120 height 6
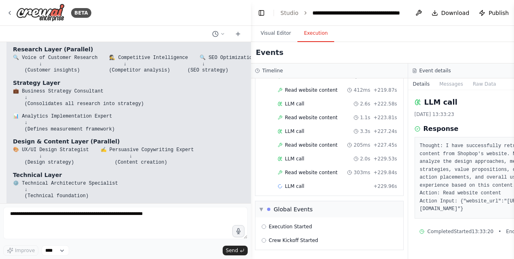
scroll to position [1202, 0]
click at [301, 165] on div "LLM call 1.8s + 231.72s" at bounding box center [337, 159] width 125 height 12
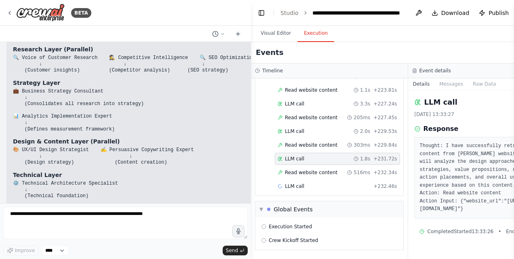
scroll to position [1231, 0]
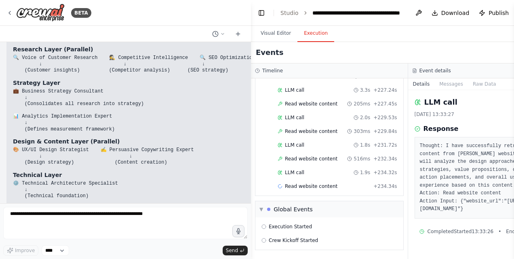
click at [299, 176] on span "LLM call" at bounding box center [294, 172] width 19 height 6
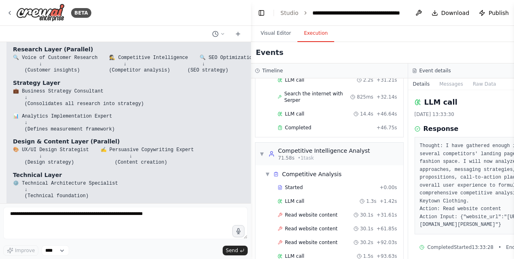
scroll to position [606, 0]
click at [308, 225] on span "Read website content" at bounding box center [311, 228] width 52 height 6
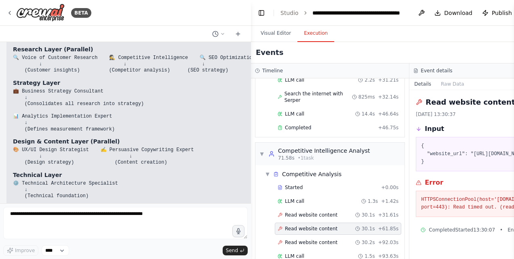
click at [315, 239] on span "Read website content" at bounding box center [311, 242] width 52 height 6
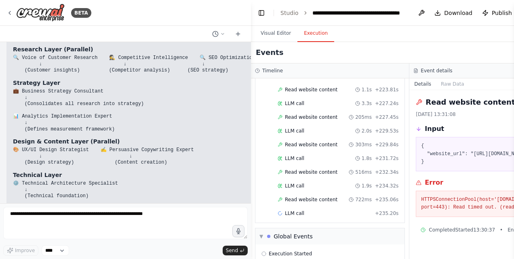
scroll to position [1274, 0]
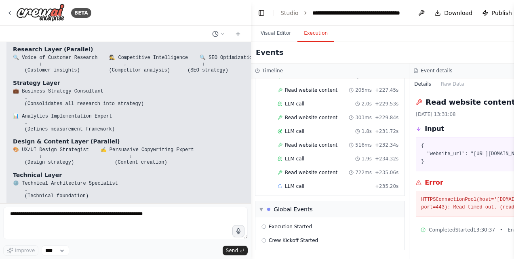
click at [309, 173] on span "Read website content" at bounding box center [311, 172] width 52 height 6
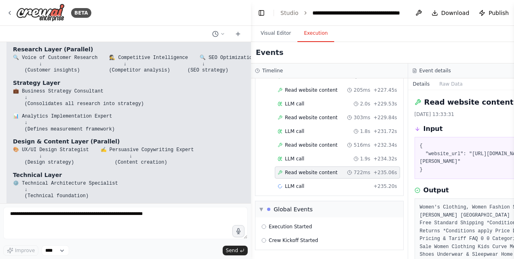
click at [309, 155] on div "LLM call 1.9s + 234.32s" at bounding box center [337, 158] width 120 height 6
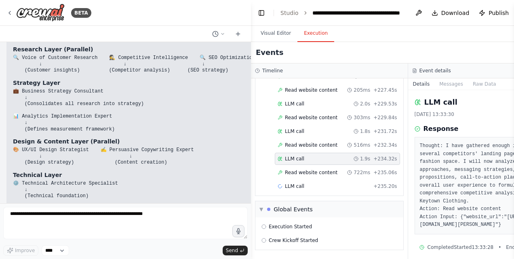
click at [302, 189] on div "LLM call + 235.20s" at bounding box center [337, 186] width 120 height 6
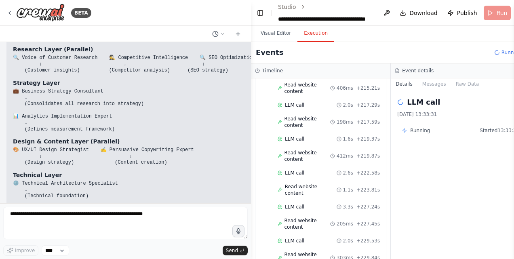
scroll to position [1282, 0]
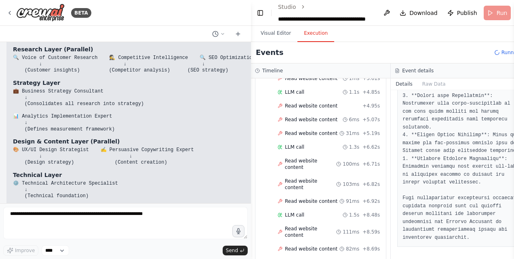
scroll to position [1915, 0]
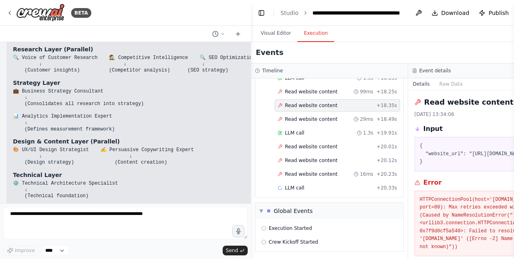
click at [302, 122] on span "Read website content" at bounding box center [311, 119] width 52 height 6
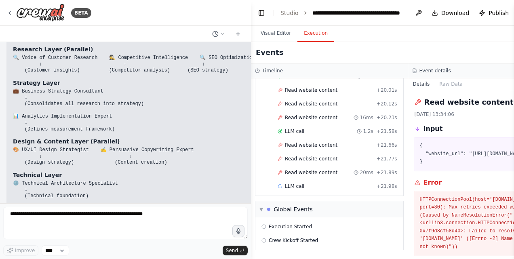
scroll to position [1972, 0]
click at [309, 134] on div "LLM call 1.2s + 21.58s" at bounding box center [337, 131] width 120 height 6
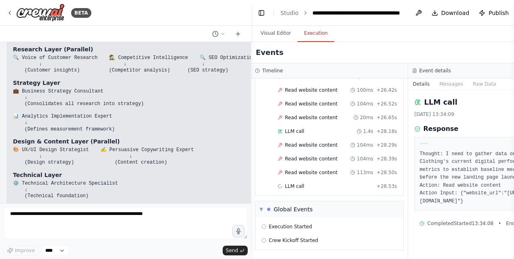
scroll to position [2184, 0]
click at [308, 176] on div "LLM call 1.4s + 29.95s" at bounding box center [337, 172] width 120 height 6
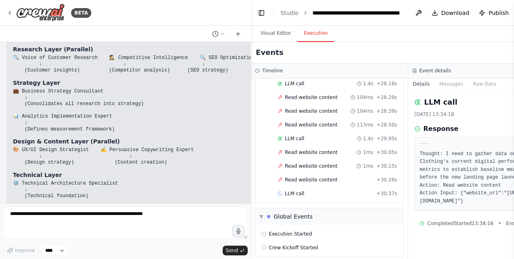
click at [308, 142] on div "LLM call 1.4s + 29.95s" at bounding box center [337, 138] width 120 height 6
click at [309, 158] on div "Read website content 1ms + 30.05s" at bounding box center [337, 152] width 125 height 12
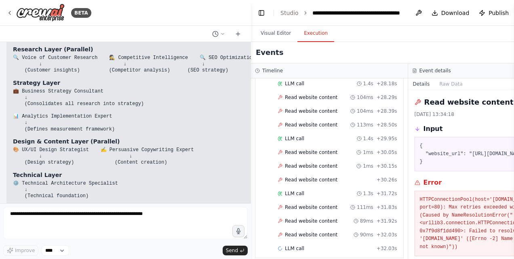
click at [309, 169] on span "Read website content" at bounding box center [311, 166] width 52 height 6
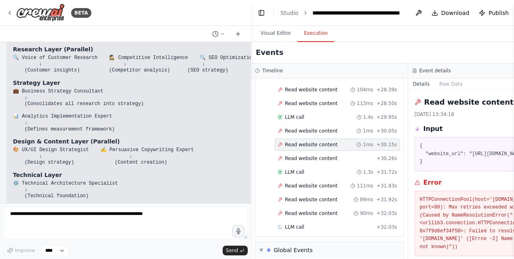
scroll to position [2212, 0]
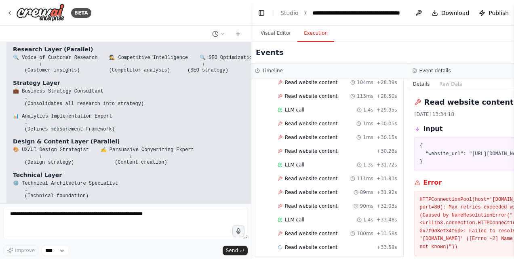
click at [312, 154] on span "Read website content" at bounding box center [311, 151] width 52 height 6
click at [309, 168] on div "LLM call 1.3s + 31.72s" at bounding box center [337, 165] width 120 height 6
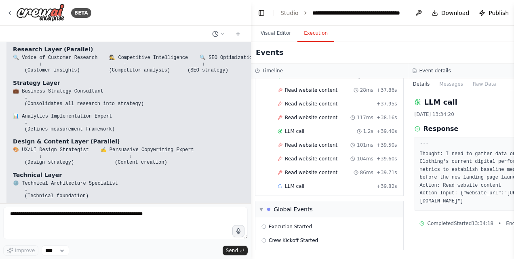
scroll to position [2494, 0]
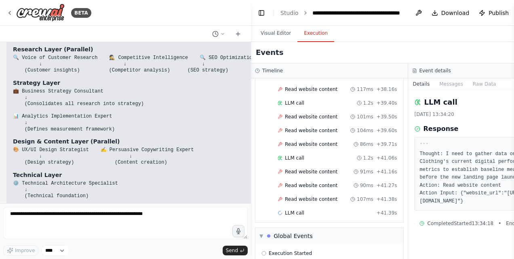
click at [315, 164] on div "LLM call 1.2s + 41.06s" at bounding box center [337, 158] width 125 height 12
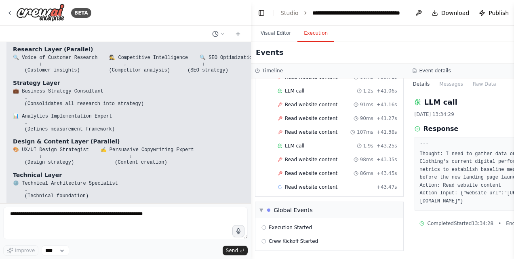
click at [316, 149] on div "LLM call 1.9s + 43.25s" at bounding box center [337, 146] width 120 height 6
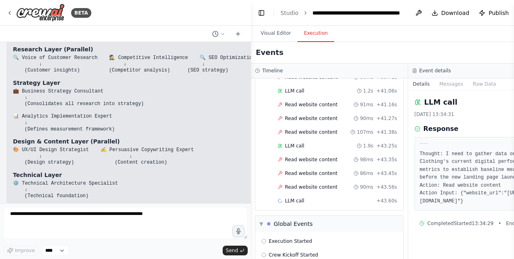
click at [316, 149] on div "LLM call 1.9s + 43.25s" at bounding box center [337, 146] width 120 height 6
click at [314, 166] on div "Read website content 98ms + 43.35s" at bounding box center [337, 159] width 125 height 12
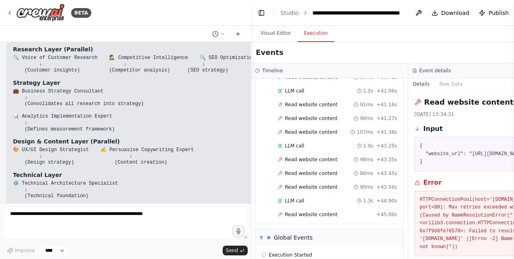
click at [313, 176] on span "Read website content" at bounding box center [311, 173] width 52 height 6
click at [312, 193] on div "Read website content 90ms + 43.56s" at bounding box center [337, 187] width 125 height 12
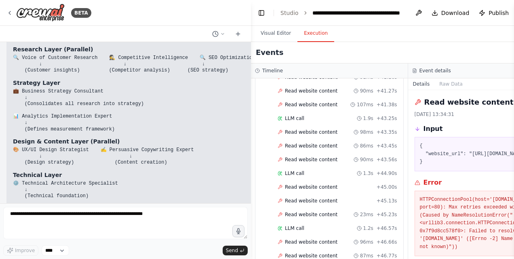
click at [312, 193] on div "Read website content + 45.00s" at bounding box center [337, 187] width 125 height 12
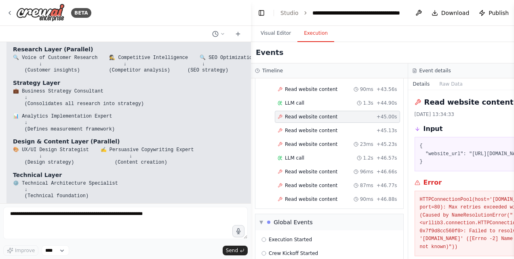
click at [312, 189] on span "Read website content" at bounding box center [311, 185] width 52 height 6
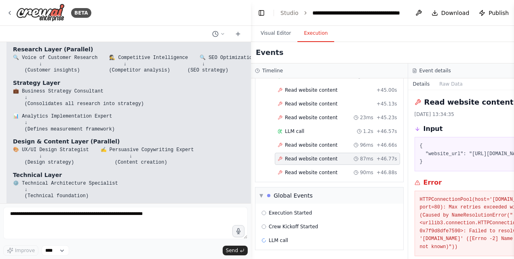
scroll to position [2722, 0]
click at [319, 169] on div "Read website content 90ms + 46.88s" at bounding box center [337, 172] width 125 height 12
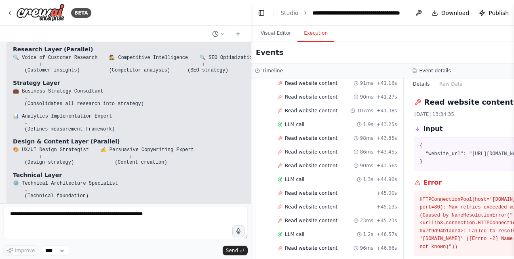
scroll to position [2736, 0]
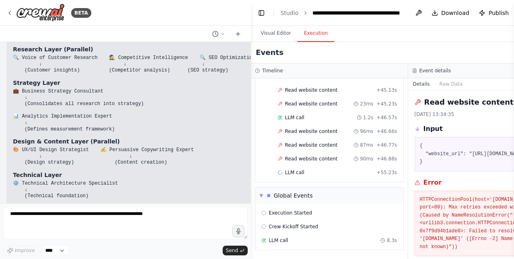
click at [276, 241] on span "LLM call" at bounding box center [278, 240] width 19 height 6
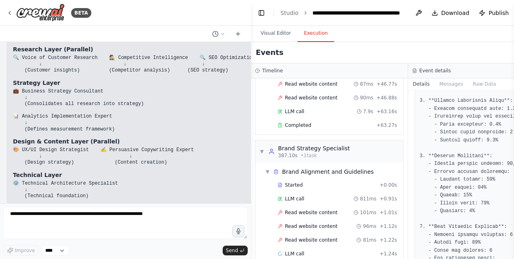
scroll to position [2768, 0]
click at [341, 131] on div "Completed + 63.27s" at bounding box center [337, 125] width 125 height 12
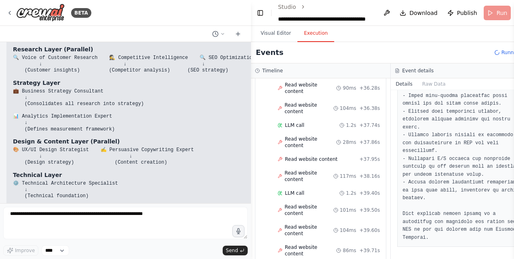
scroll to position [2867, 0]
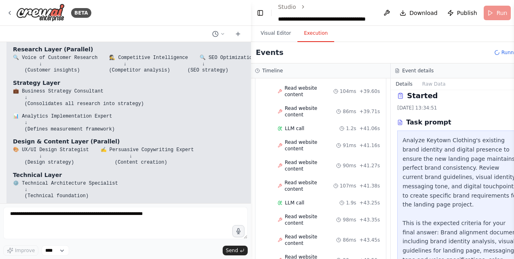
scroll to position [3047, 0]
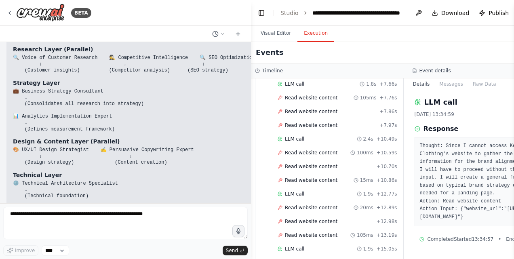
click at [307, 142] on div "LLM call 2.4s + 10.49s" at bounding box center [337, 139] width 120 height 6
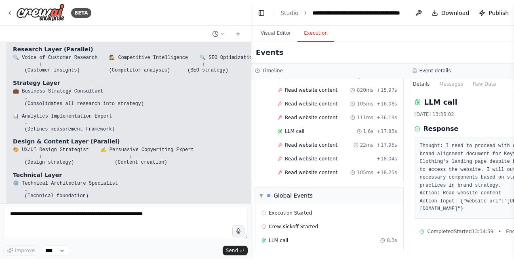
scroll to position [3226, 0]
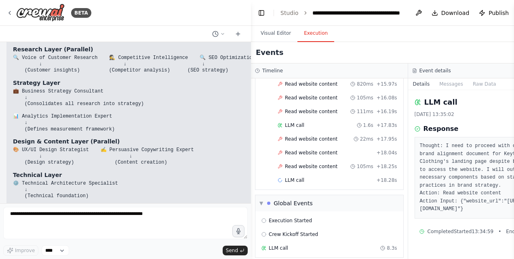
drag, startPoint x: 307, startPoint y: 165, endPoint x: 286, endPoint y: 190, distance: 32.7
click at [286, 170] on span "Read website content" at bounding box center [311, 166] width 52 height 6
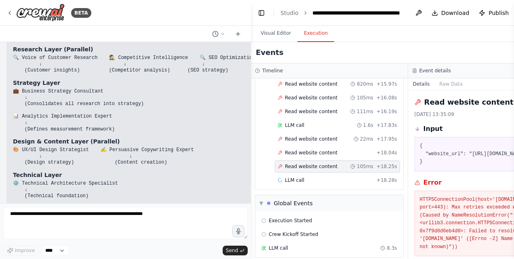
click at [300, 159] on div "Read website content + 18.04s" at bounding box center [337, 153] width 125 height 12
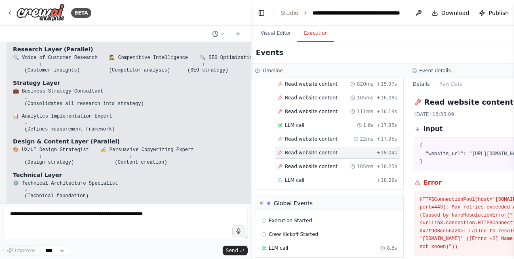
click at [302, 145] on div "Read website content 22ms + 17.95s" at bounding box center [337, 139] width 125 height 12
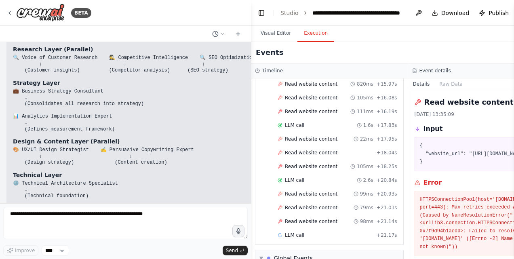
click at [307, 131] on div "LLM call 1.6s + 17.83s" at bounding box center [337, 125] width 125 height 12
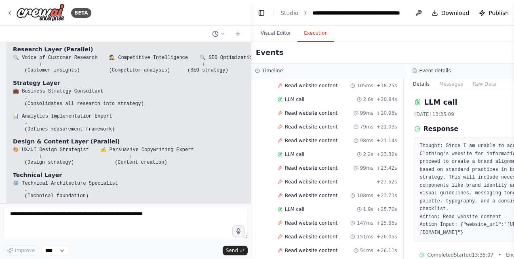
scroll to position [3414, 0]
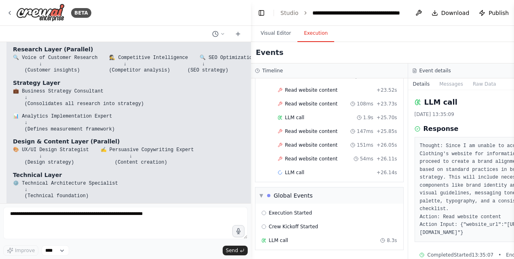
click at [300, 176] on span "LLM call" at bounding box center [294, 172] width 19 height 6
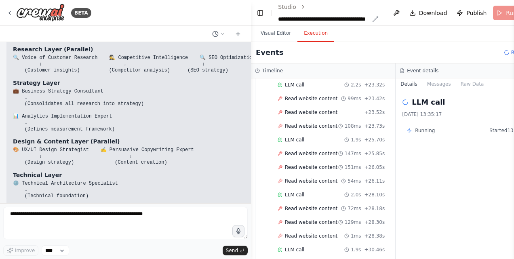
scroll to position [3468, 0]
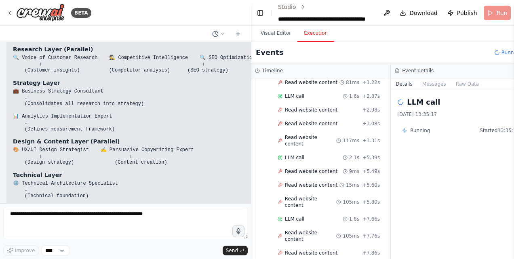
click at [10, 13] on icon at bounding box center [9, 13] width 6 height 6
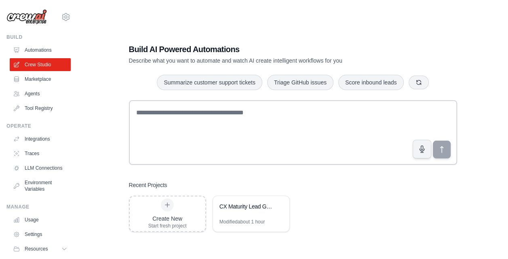
click at [50, 48] on link "Automations" at bounding box center [40, 50] width 61 height 13
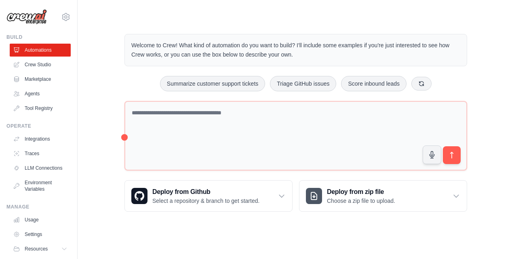
click at [48, 60] on link "Crew Studio" at bounding box center [40, 64] width 61 height 13
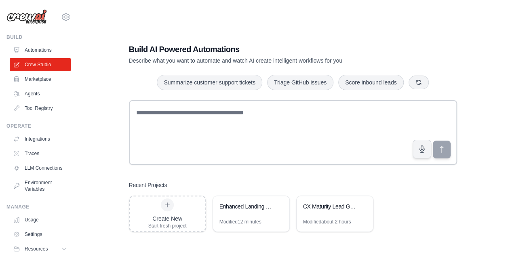
click at [35, 153] on link "Traces" at bounding box center [40, 153] width 61 height 13
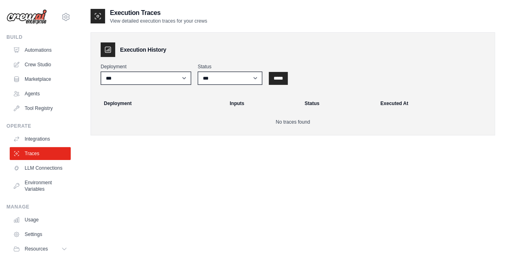
click at [26, 68] on link "Crew Studio" at bounding box center [40, 64] width 61 height 13
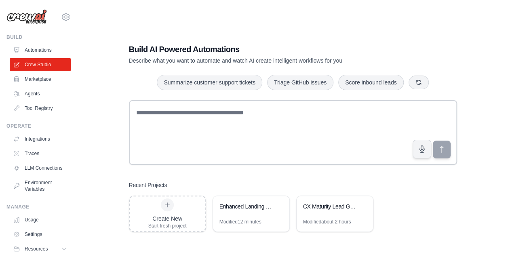
click at [250, 213] on div "Enhanced Landing Page Development Workforce" at bounding box center [251, 207] width 76 height 23
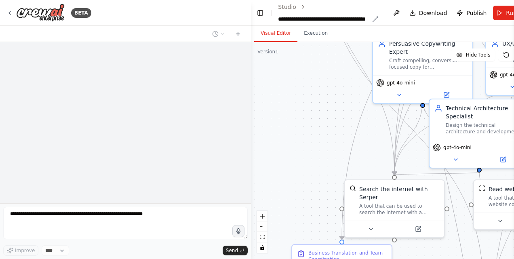
click at [309, 32] on button "Execution" at bounding box center [315, 33] width 37 height 17
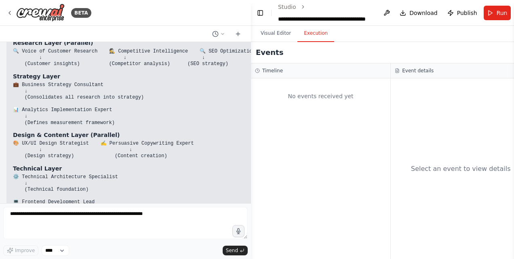
scroll to position [3192, 0]
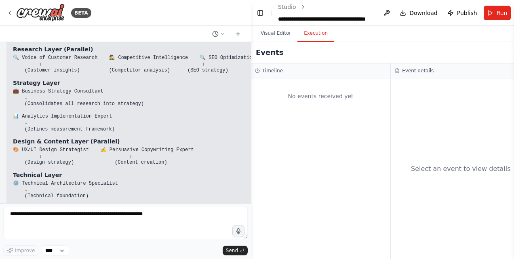
click at [275, 38] on button "Visual Editor" at bounding box center [275, 33] width 43 height 17
